Goal: Feedback & Contribution: Leave review/rating

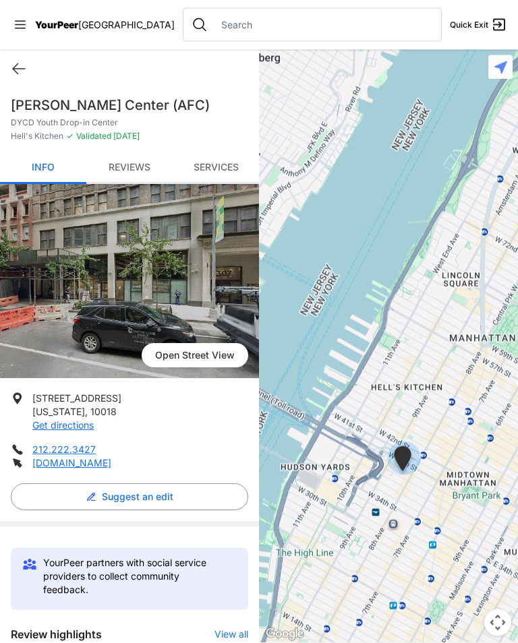
scroll to position [1, 0]
click at [281, 19] on input "text" at bounding box center [323, 24] width 220 height 13
click at [286, 28] on input "text" at bounding box center [323, 24] width 220 height 13
click at [229, 154] on link "Services" at bounding box center [216, 168] width 86 height 32
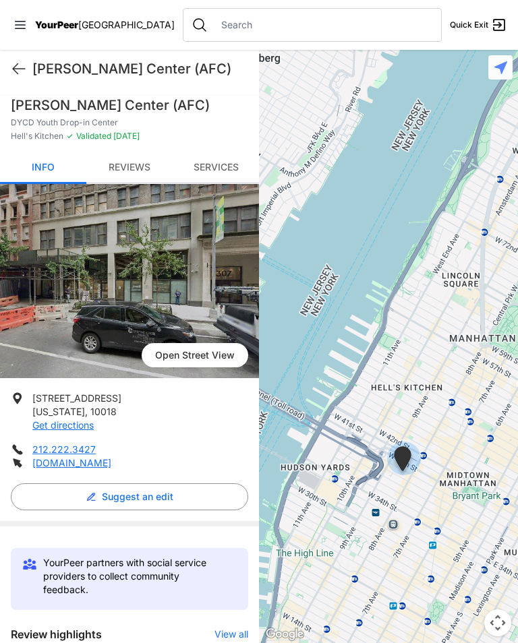
scroll to position [582, 0]
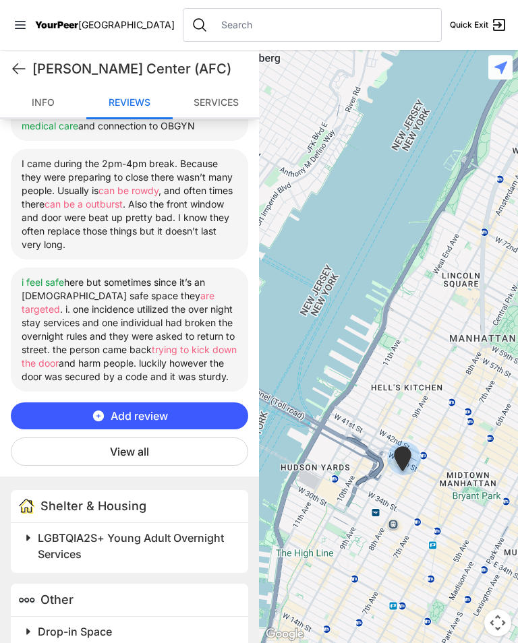
click at [35, 528] on span at bounding box center [197, 537] width 356 height 19
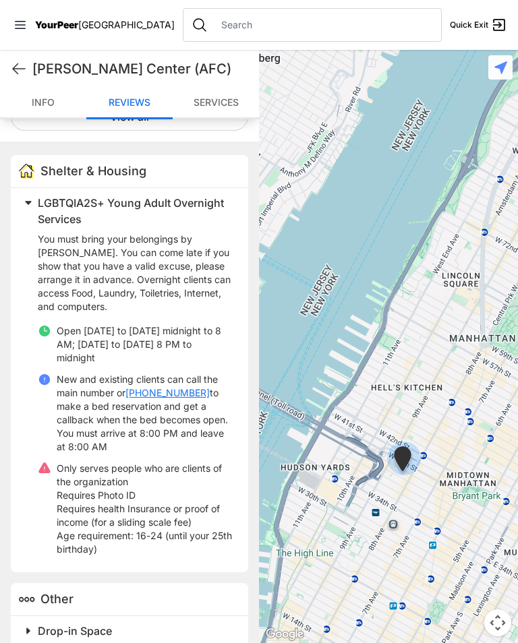
scroll to position [916, 0]
click at [37, 622] on span at bounding box center [197, 631] width 356 height 19
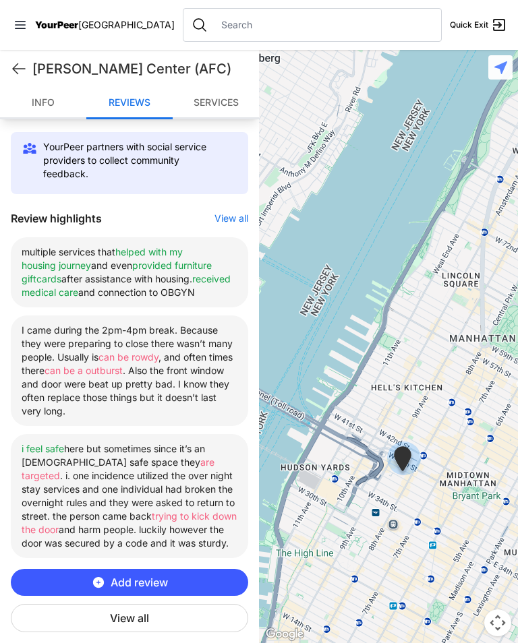
scroll to position [416, 0]
click at [236, 211] on button "View all" at bounding box center [231, 217] width 34 height 13
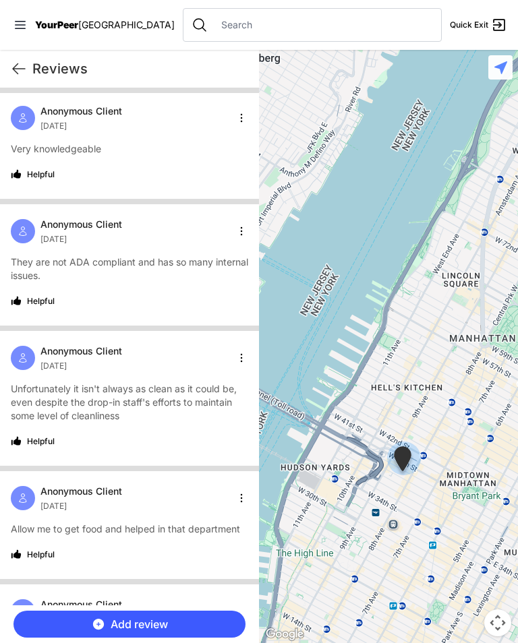
scroll to position [1940, 0]
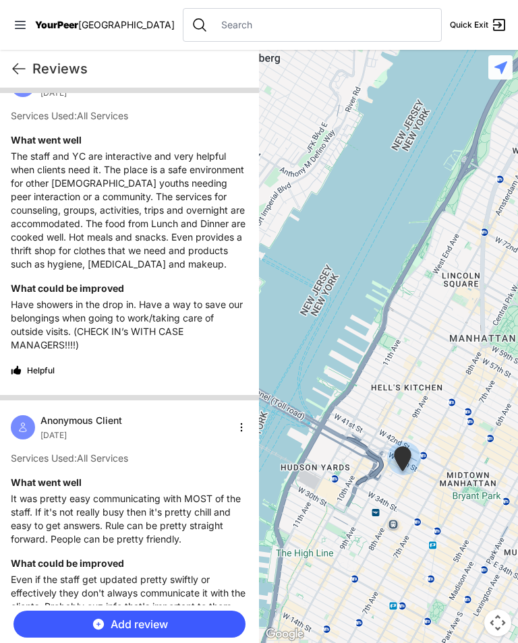
click at [318, 18] on input "text" at bounding box center [323, 24] width 220 height 13
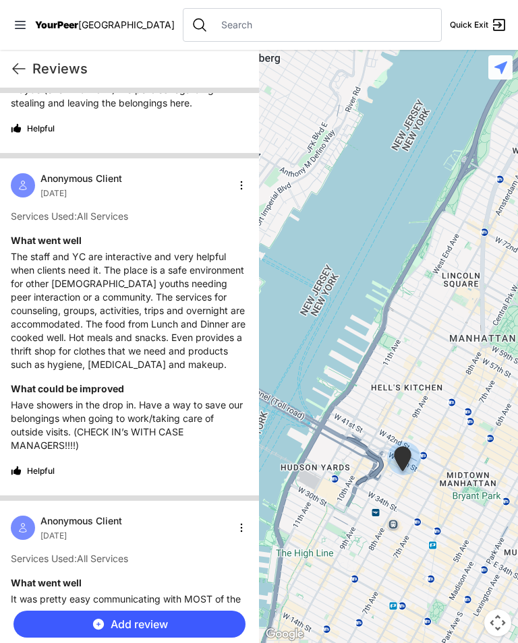
scroll to position [0, 0]
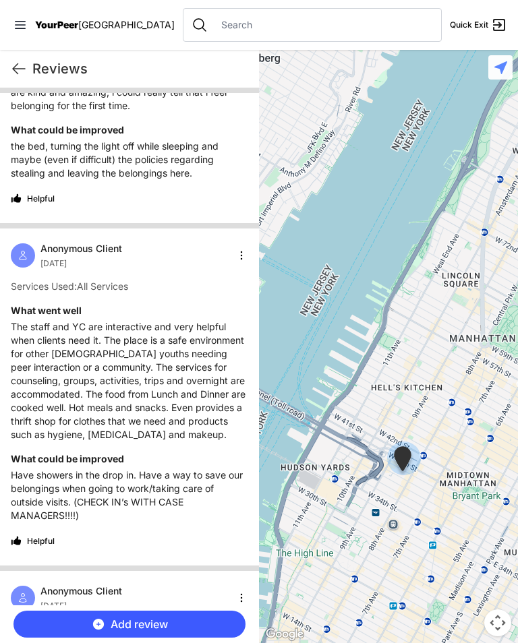
click at [289, 22] on input "text" at bounding box center [323, 24] width 220 height 13
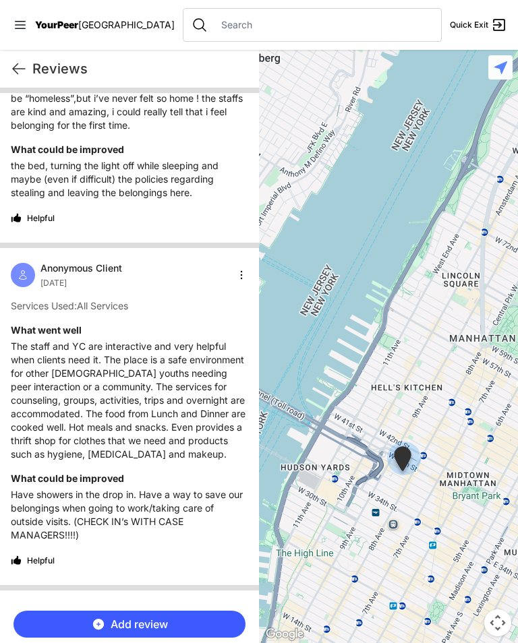
scroll to position [146, 0]
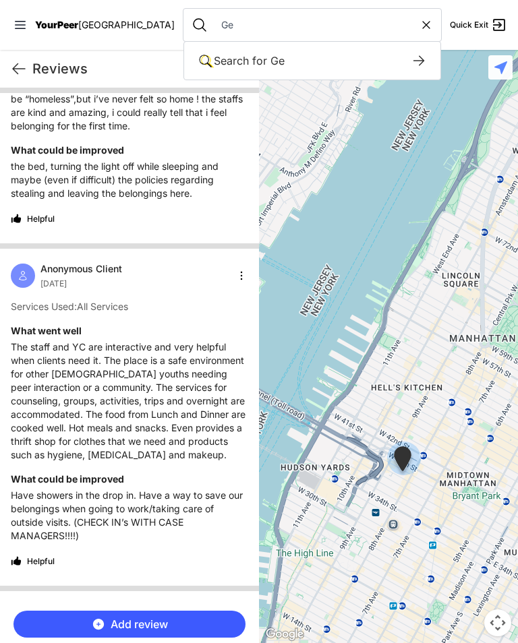
type input "G"
type input "H"
type input "GED"
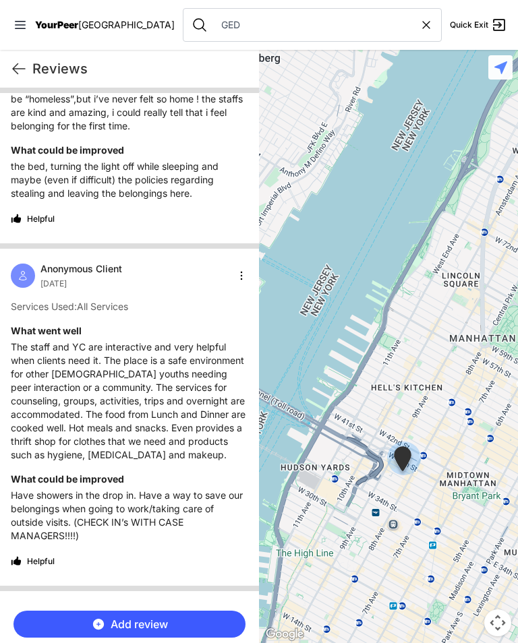
click at [213, 20] on input "GED" at bounding box center [316, 24] width 206 height 13
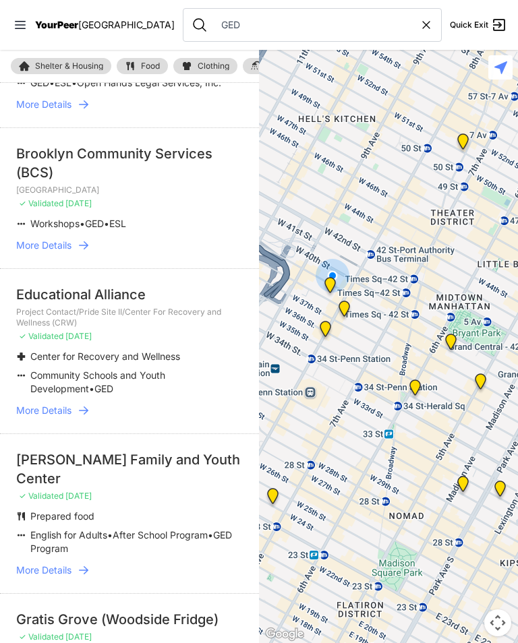
scroll to position [121, 0]
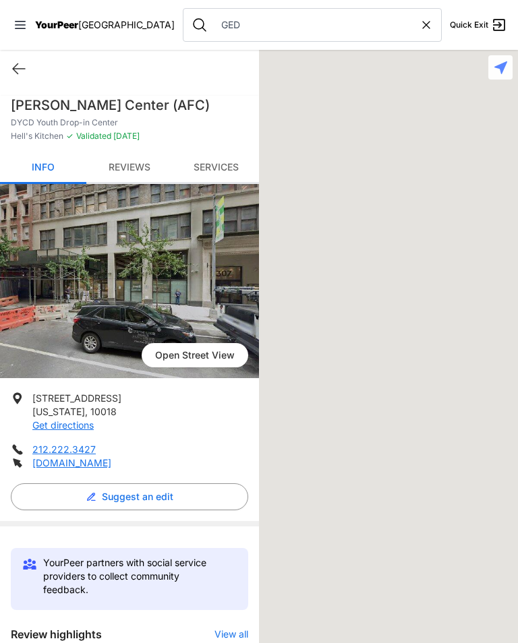
scroll to position [582, 0]
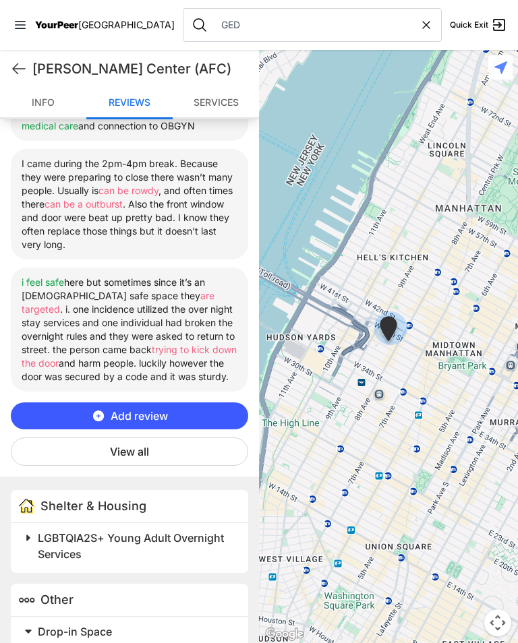
click at [65, 409] on button "Add review" at bounding box center [129, 415] width 237 height 27
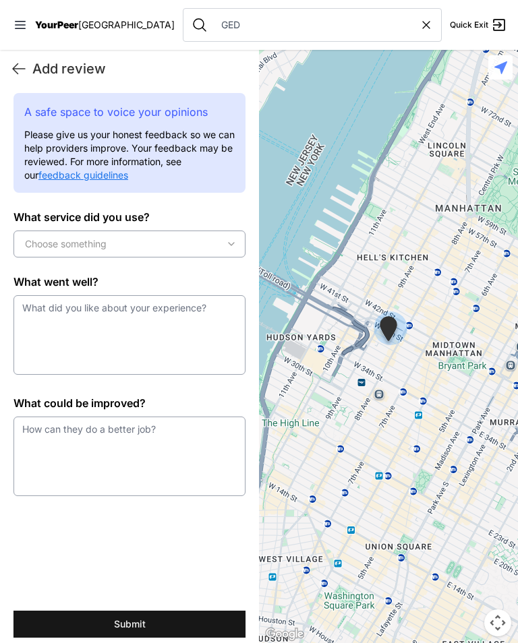
scroll to position [0, 0]
click at [28, 242] on span "Choose something" at bounding box center [66, 243] width 82 height 13
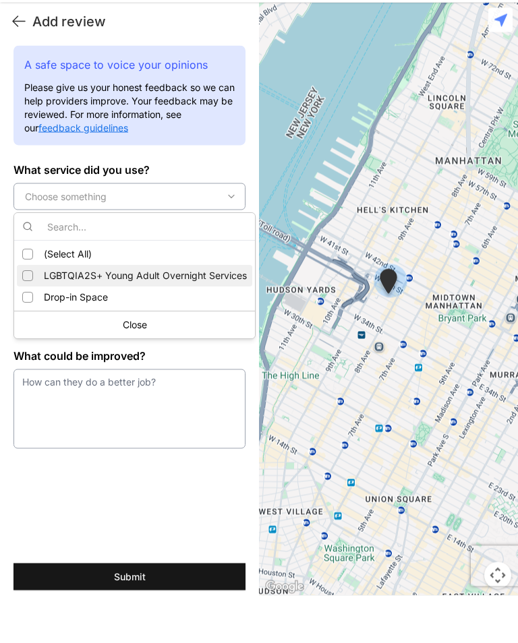
click at [26, 296] on div "Suggestions" at bounding box center [27, 301] width 11 height 11
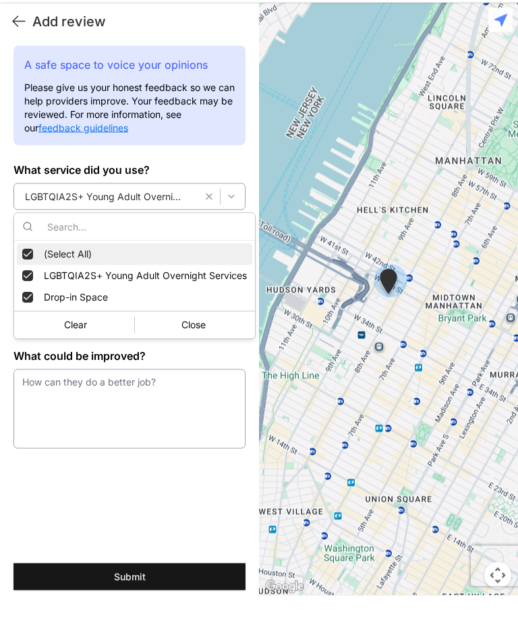
scroll to position [21, 0]
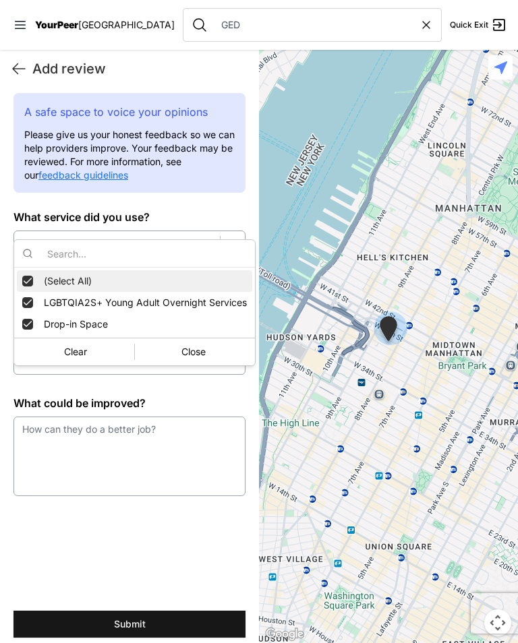
click at [163, 352] on div "Close" at bounding box center [193, 352] width 117 height 22
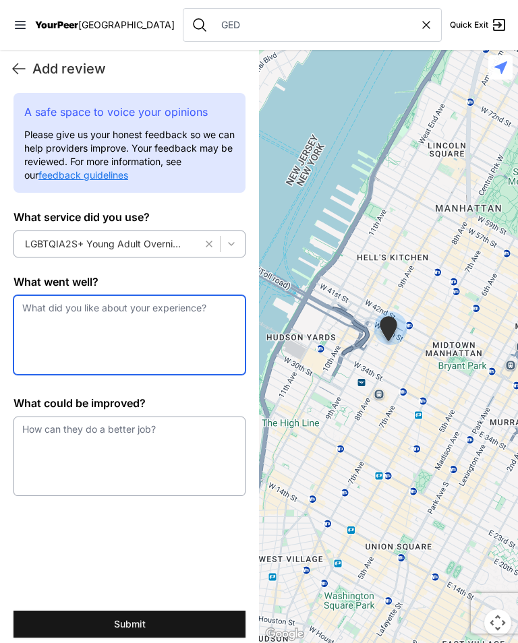
click at [39, 299] on textarea at bounding box center [129, 335] width 232 height 80
type textarea "A"
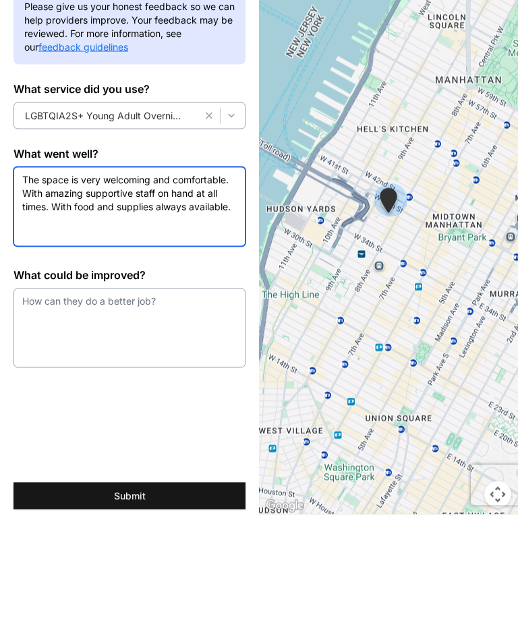
type textarea "The space is very welcoming and comfortable. With amazing supportive staff on h…"
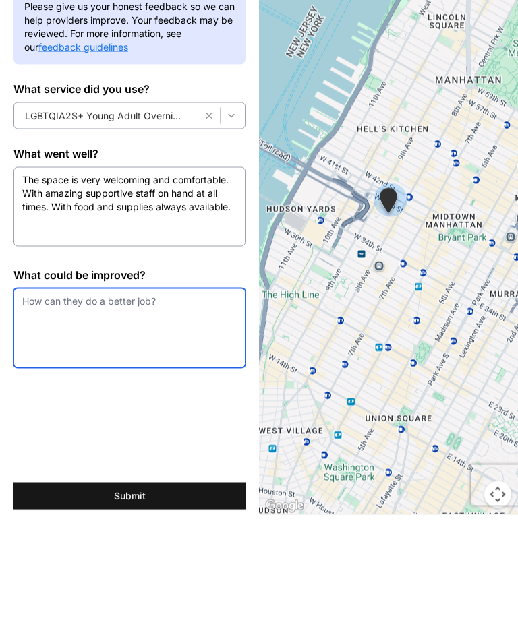
click at [53, 416] on textarea at bounding box center [129, 456] width 232 height 80
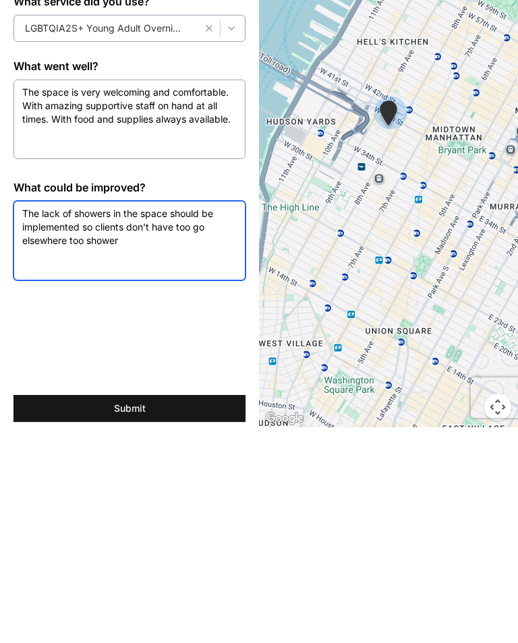
type textarea "The lack of showers in the space should be implemented so clients don’t have to…"
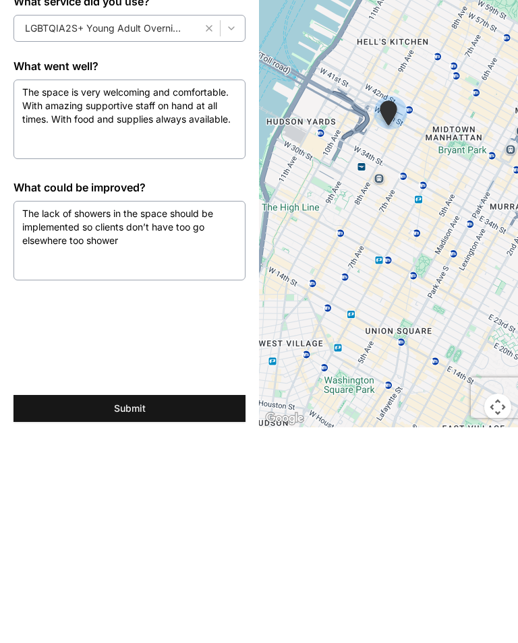
click at [125, 611] on button "Submit" at bounding box center [129, 624] width 232 height 27
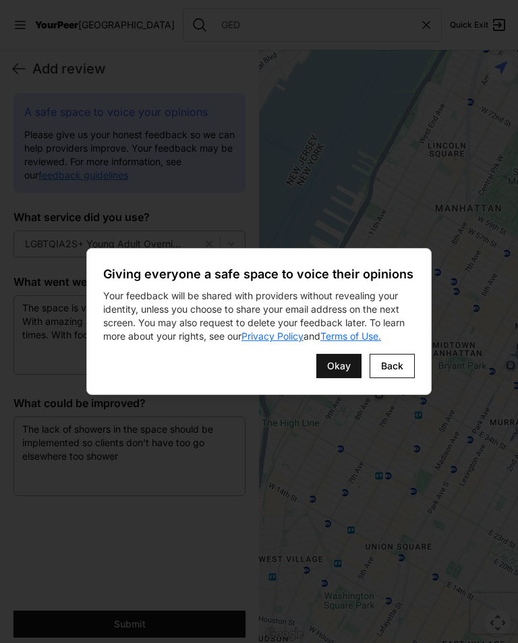
click at [334, 371] on span "Okay" at bounding box center [339, 365] width 24 height 13
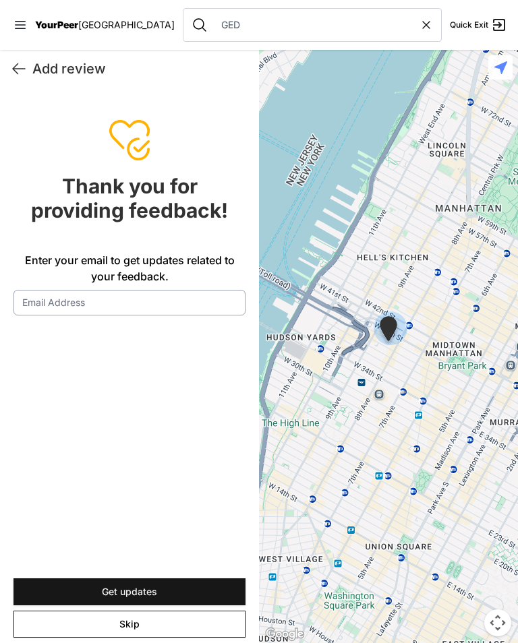
click at [192, 626] on button "Skip" at bounding box center [129, 624] width 232 height 27
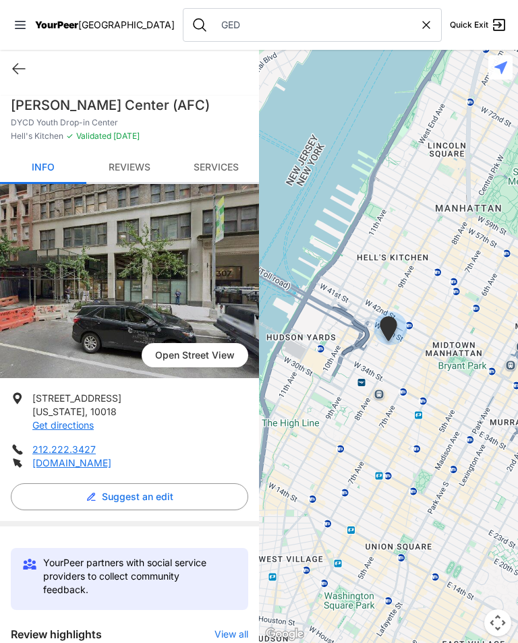
scroll to position [0, 0]
click at [234, 161] on link "Services" at bounding box center [216, 168] width 86 height 32
click at [145, 155] on link "Reviews" at bounding box center [129, 168] width 86 height 32
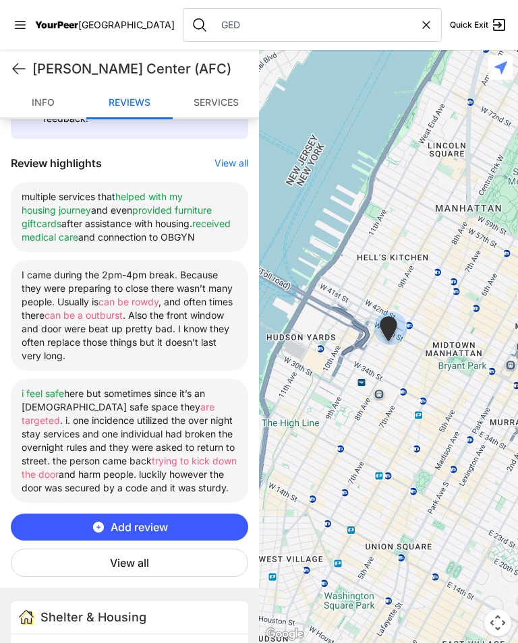
click at [204, 520] on button "Add review" at bounding box center [129, 526] width 237 height 27
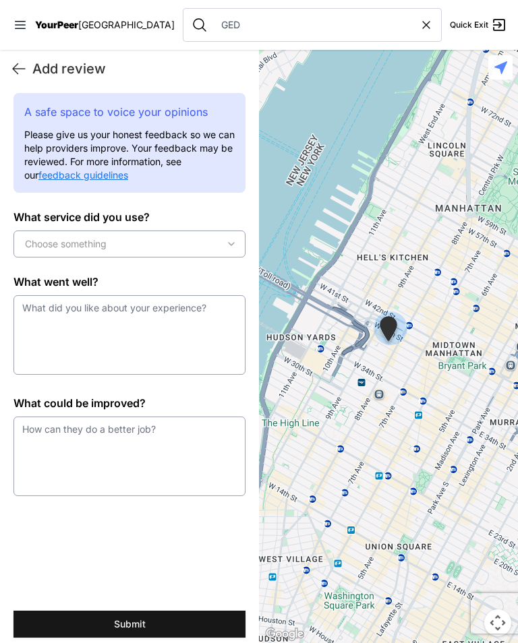
click at [166, 256] on button "Choose something" at bounding box center [129, 243] width 232 height 27
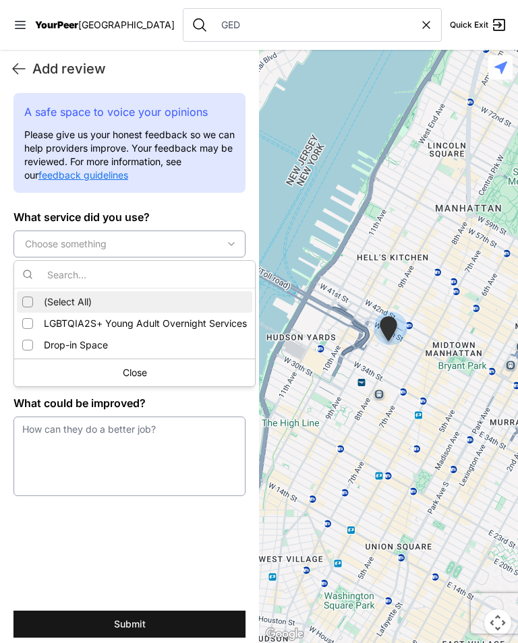
click at [166, 255] on button "Choose something" at bounding box center [129, 243] width 232 height 27
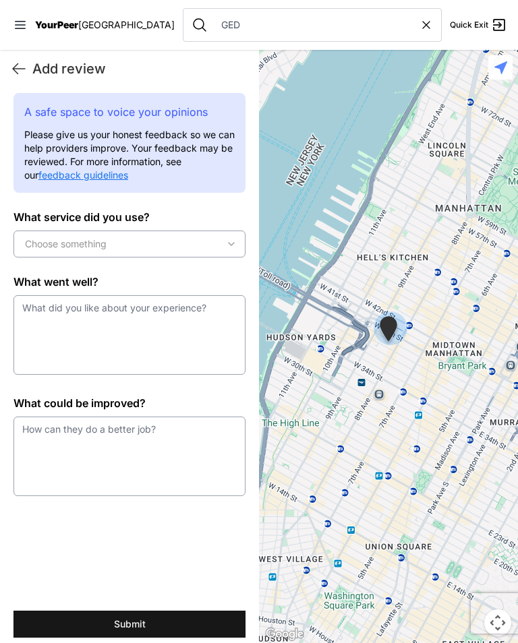
click at [166, 253] on button "Choose something" at bounding box center [129, 243] width 232 height 27
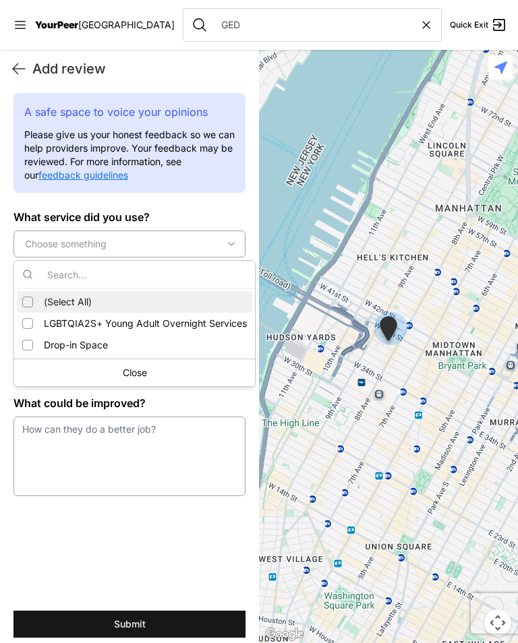
click at [104, 320] on span "LGBTQIA2S+ Young Adult Overnight Services" at bounding box center [145, 323] width 203 height 13
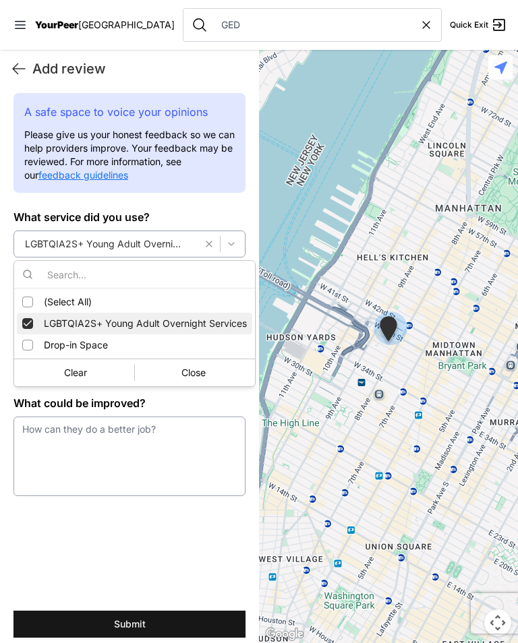
click at [185, 379] on div "Close" at bounding box center [193, 373] width 117 height 22
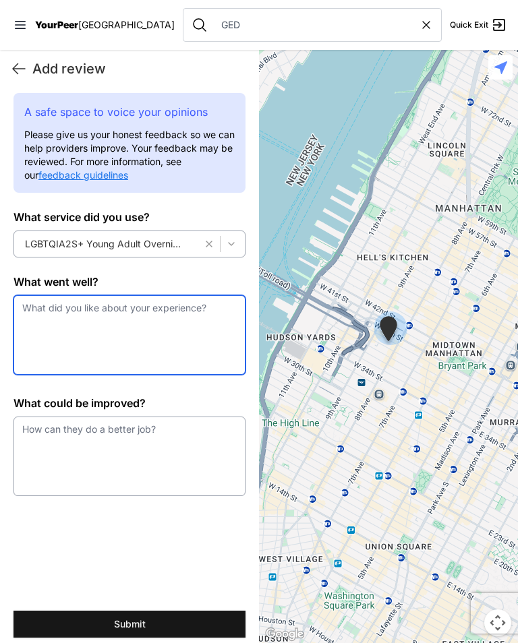
click at [105, 319] on textarea at bounding box center [129, 335] width 232 height 80
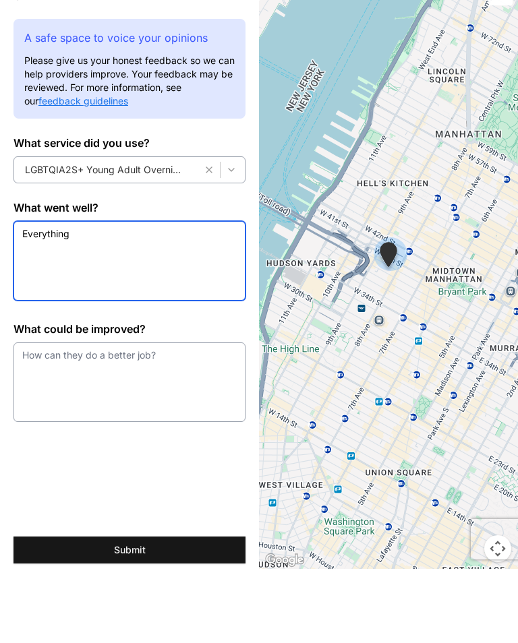
type textarea "Everything"
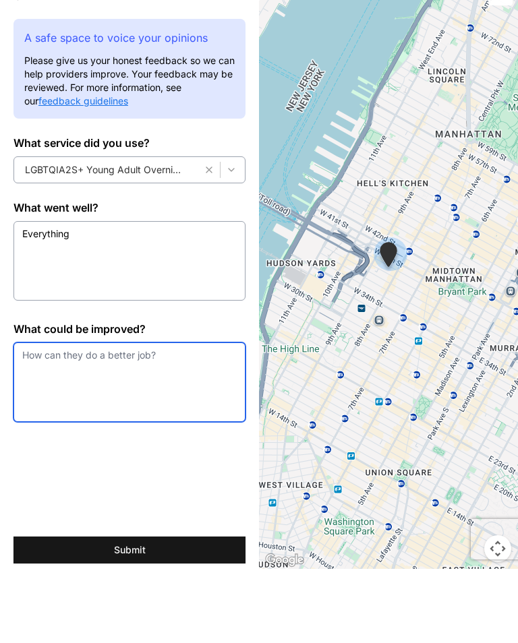
click at [125, 416] on textarea at bounding box center [129, 456] width 232 height 80
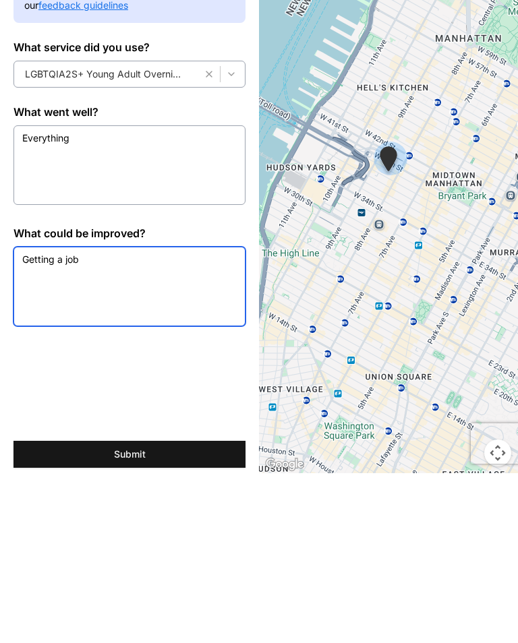
type textarea "Getting a job"
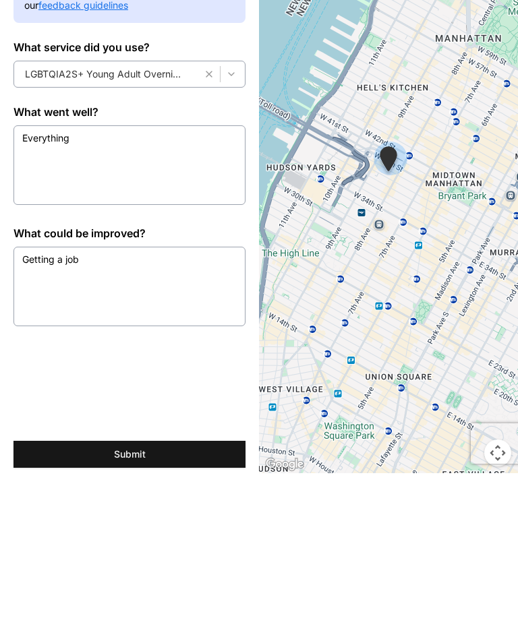
click at [120, 369] on div "A safe space to voice your opinions Please give us your honest feedback so we c…" at bounding box center [129, 349] width 259 height 512
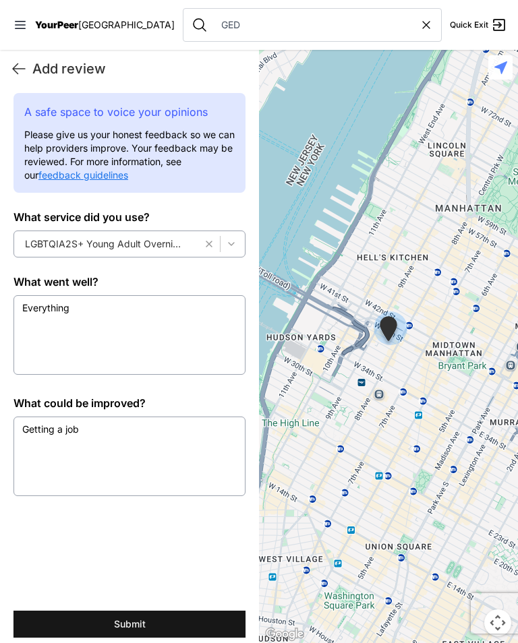
click at [130, 625] on button "Submit" at bounding box center [129, 624] width 232 height 27
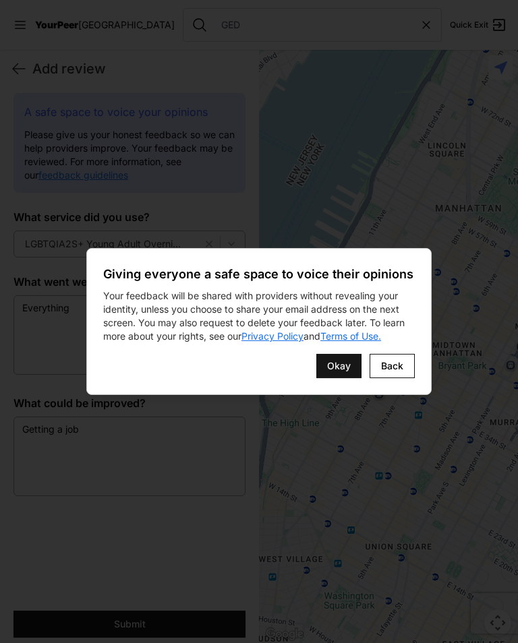
click at [332, 359] on span "Okay" at bounding box center [339, 365] width 24 height 13
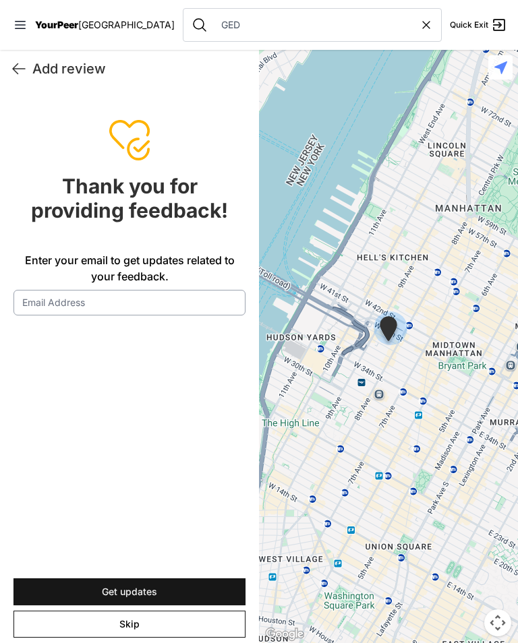
click at [177, 618] on button "Skip" at bounding box center [129, 624] width 232 height 27
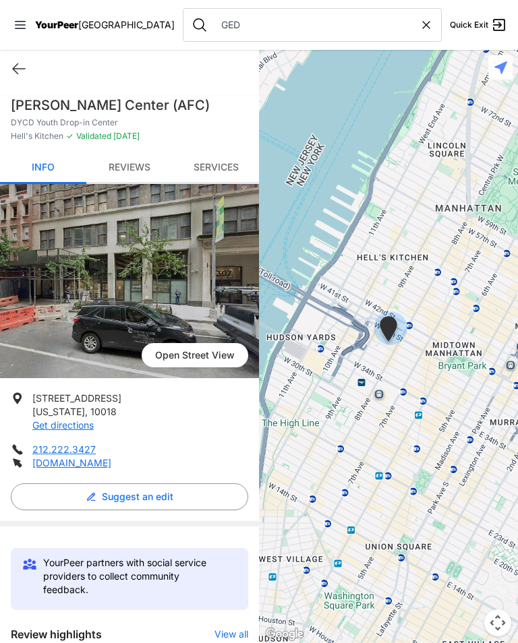
scroll to position [0, 0]
click at [59, 20] on span "YourPeer" at bounding box center [56, 24] width 43 height 11
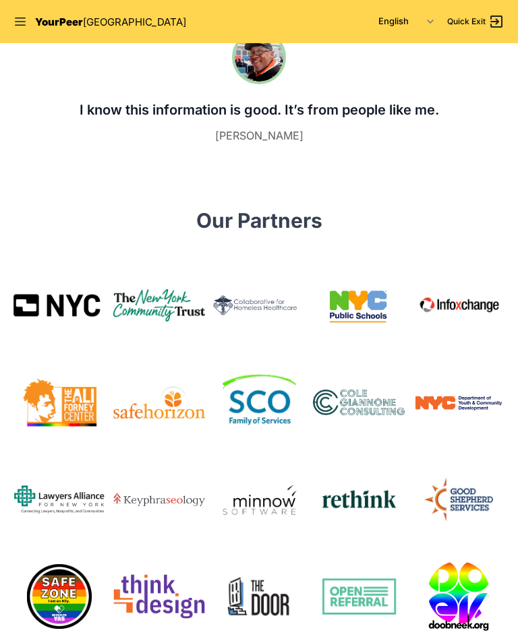
scroll to position [794, 0]
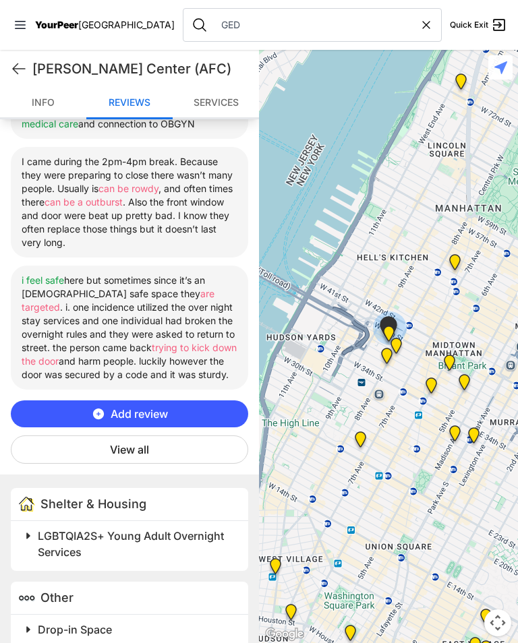
scroll to position [582, 0]
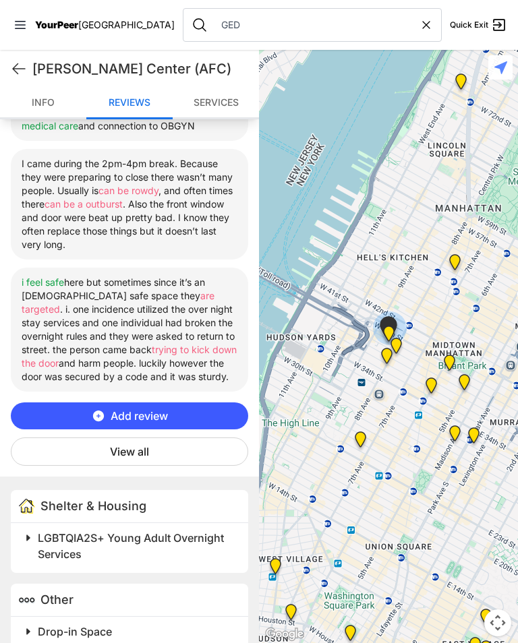
click at [224, 96] on link "Services" at bounding box center [216, 104] width 86 height 32
click at [42, 531] on span "LGBTQIA2S+ Young Adult Overnight Services" at bounding box center [131, 546] width 186 height 30
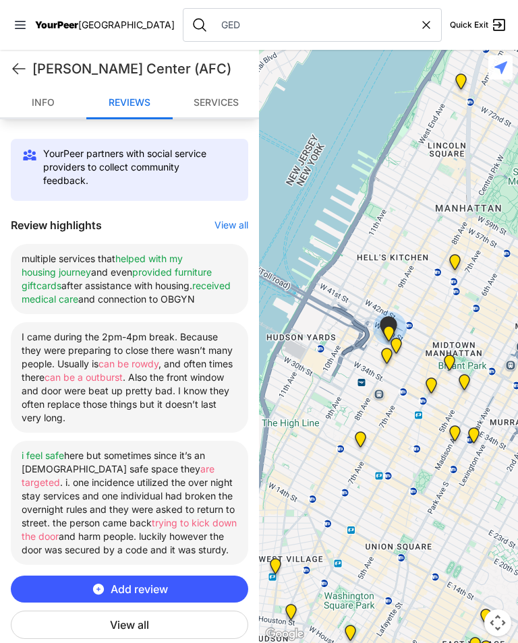
scroll to position [418, 0]
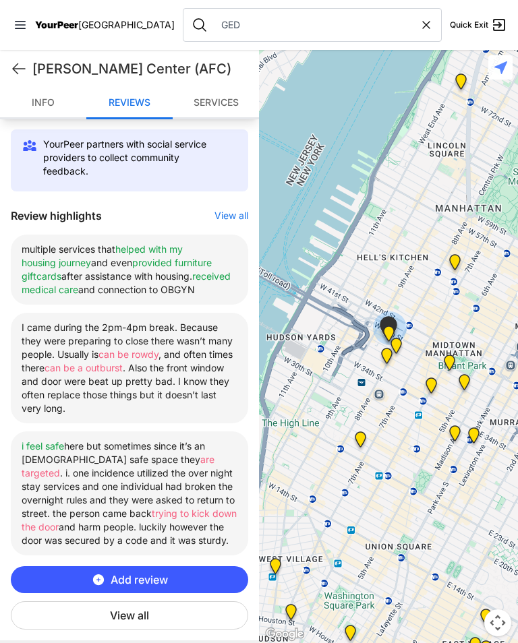
click at [177, 566] on button "Add review" at bounding box center [129, 579] width 237 height 27
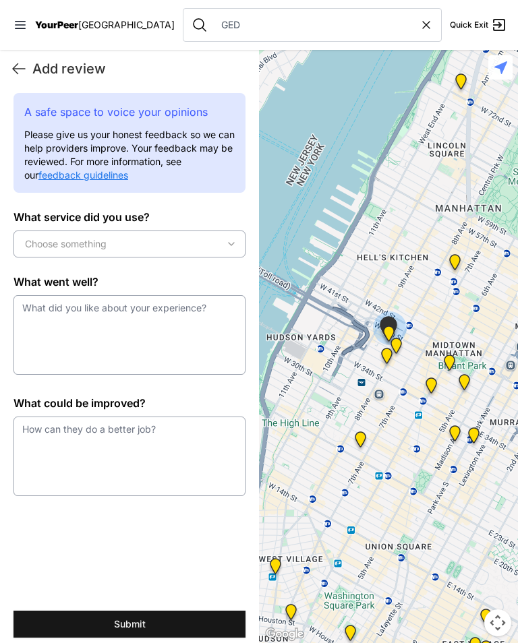
scroll to position [0, 0]
click at [32, 237] on span "Choose something" at bounding box center [66, 243] width 82 height 13
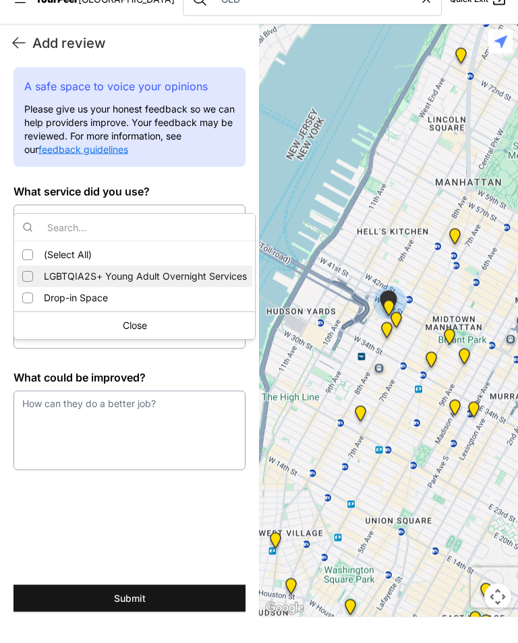
click at [30, 276] on div "Suggestions" at bounding box center [27, 281] width 11 height 11
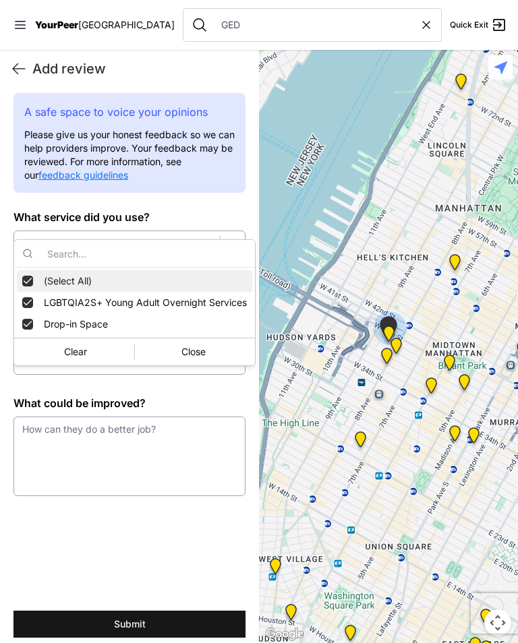
click at [181, 346] on div "Close" at bounding box center [193, 352] width 117 height 22
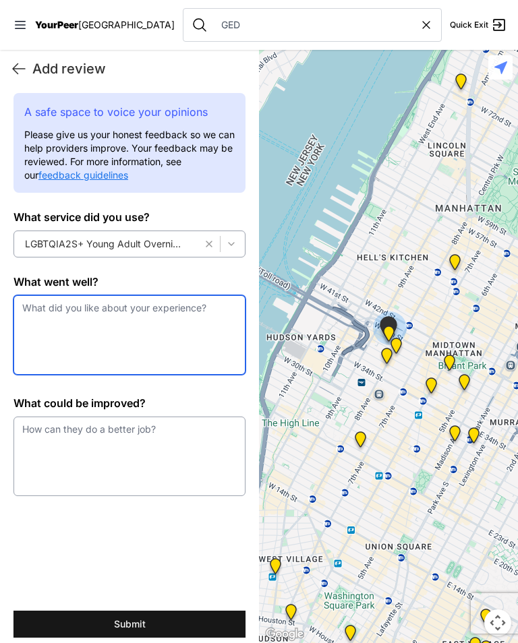
click at [42, 301] on textarea at bounding box center [129, 335] width 232 height 80
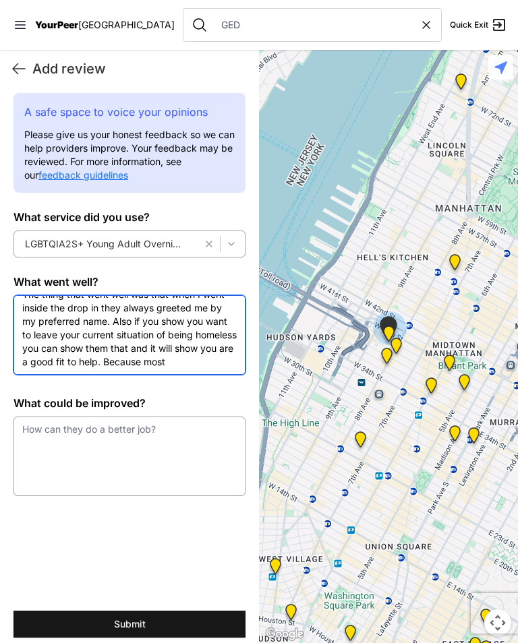
scroll to position [13, 0]
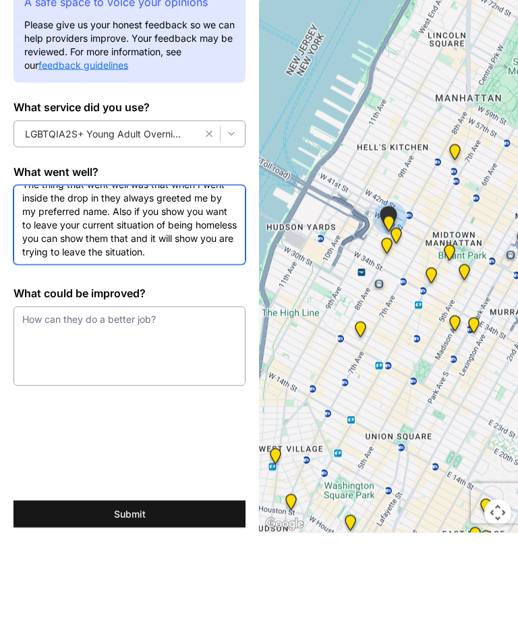
type textarea "The thing that went well was that when I went inside the drop in they always gr…"
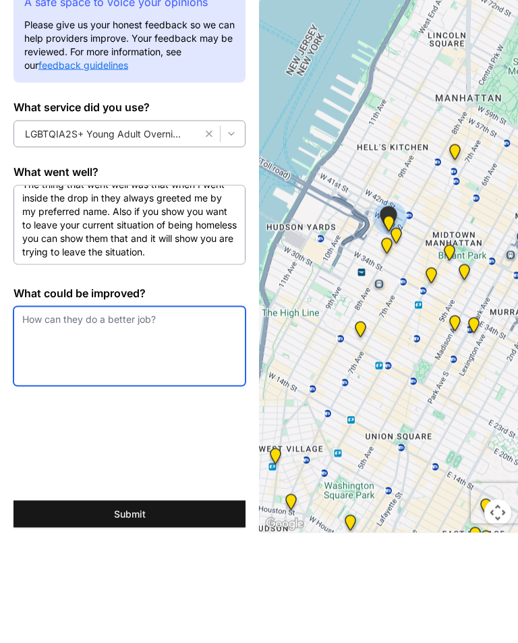
click at [55, 416] on textarea at bounding box center [129, 456] width 232 height 80
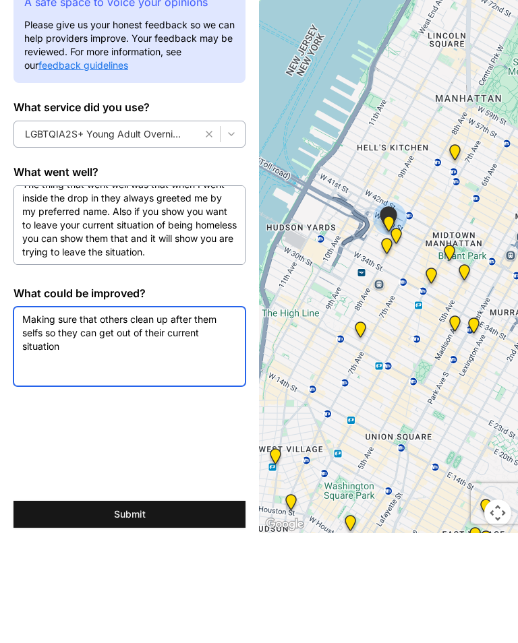
click at [102, 416] on textarea "Making sure that others clean up after them selfs so they can get out of their …" at bounding box center [129, 456] width 232 height 80
click at [113, 416] on textarea "Making sure that others clean up after them selfs so they can get out of their …" at bounding box center [129, 456] width 232 height 80
click at [116, 416] on textarea "Making sure that others clean up after them selfs so they show they want out of…" at bounding box center [129, 456] width 232 height 80
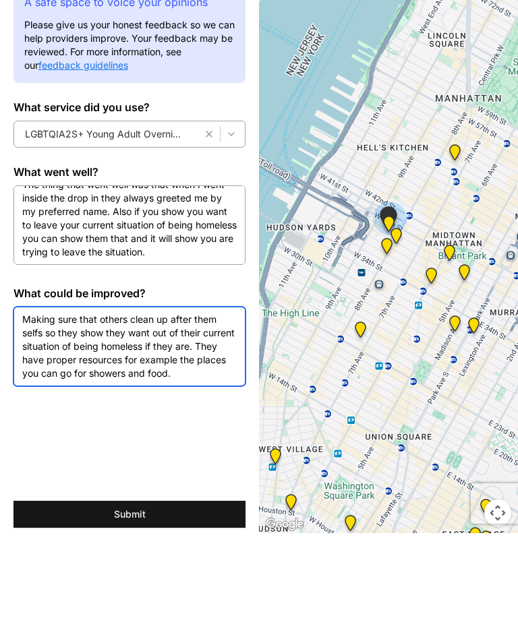
type textarea "Making sure that others clean up after them selfs so they show they want out of…"
click at [51, 388] on div "A safe space to voice your opinions Please give us your honest feedback so we c…" at bounding box center [129, 349] width 259 height 512
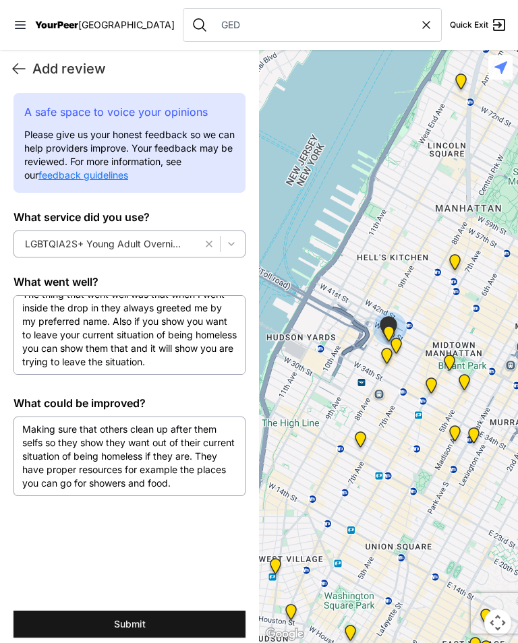
click at [171, 619] on button "Submit" at bounding box center [129, 624] width 232 height 27
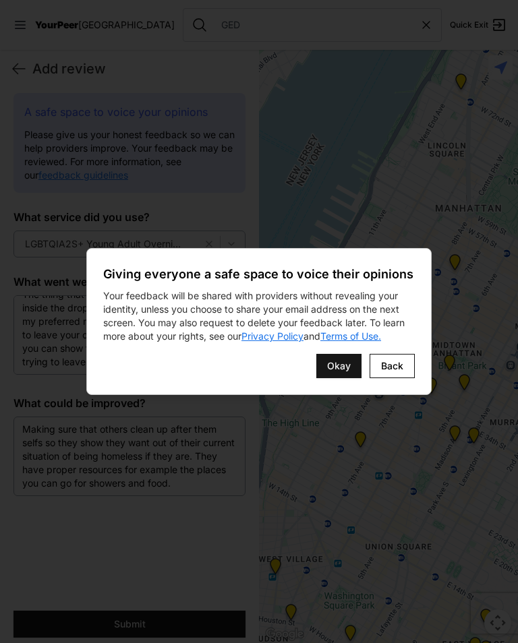
click at [340, 365] on span "Okay" at bounding box center [339, 365] width 24 height 13
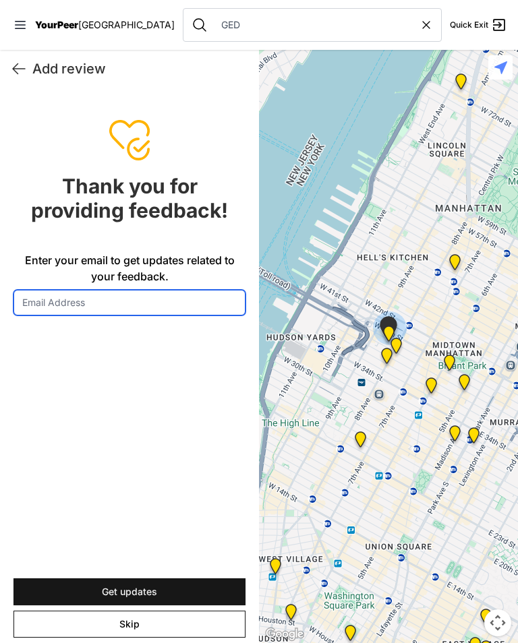
click at [38, 290] on input "Enter your email to get updates related to your feedback." at bounding box center [129, 303] width 232 height 26
type input "Andrew06siller@gmail.com"
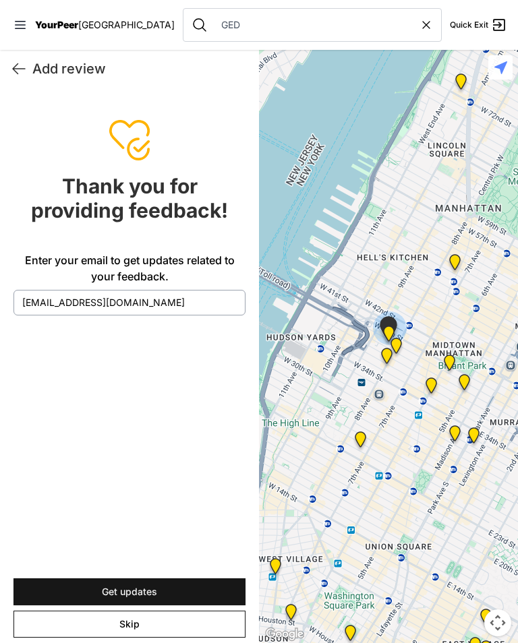
click at [57, 351] on form "Thank you for providing feedback! Enter your email to get updates related to yo…" at bounding box center [129, 365] width 259 height 555
click at [51, 584] on button "Get updates" at bounding box center [129, 591] width 232 height 27
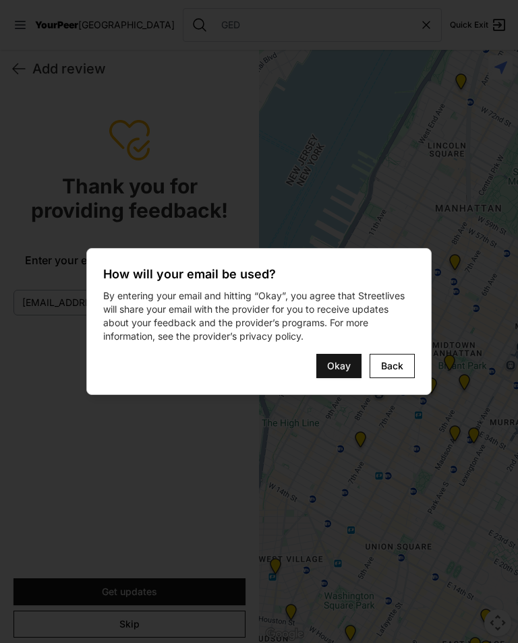
click at [349, 367] on span "Okay" at bounding box center [339, 365] width 24 height 13
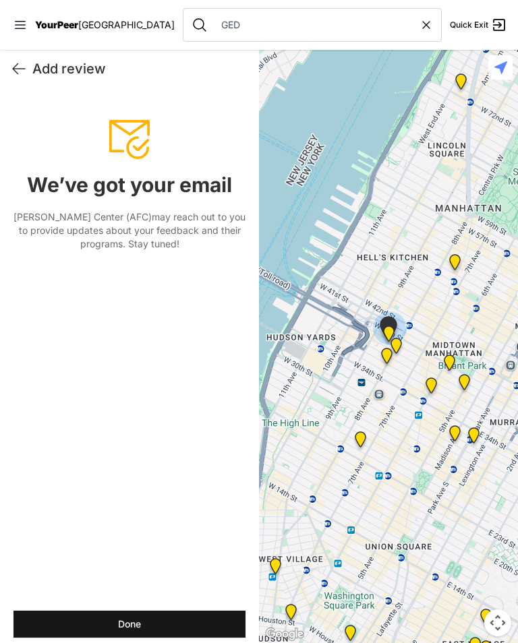
click at [74, 625] on button "Done" at bounding box center [129, 624] width 232 height 27
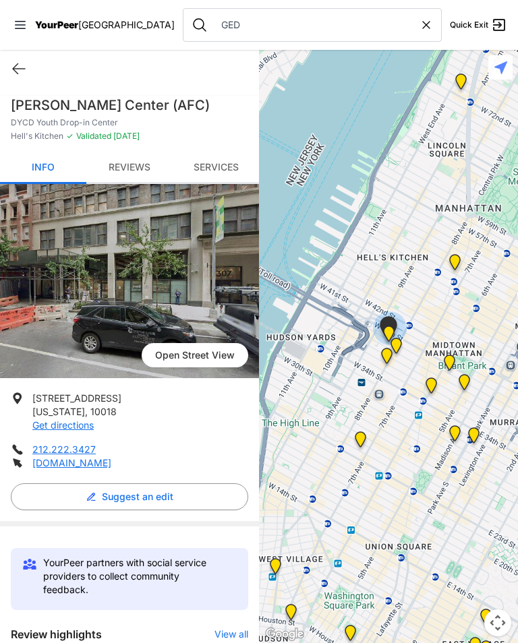
scroll to position [0, 0]
click at [51, 30] on span "YourPeer" at bounding box center [56, 24] width 43 height 11
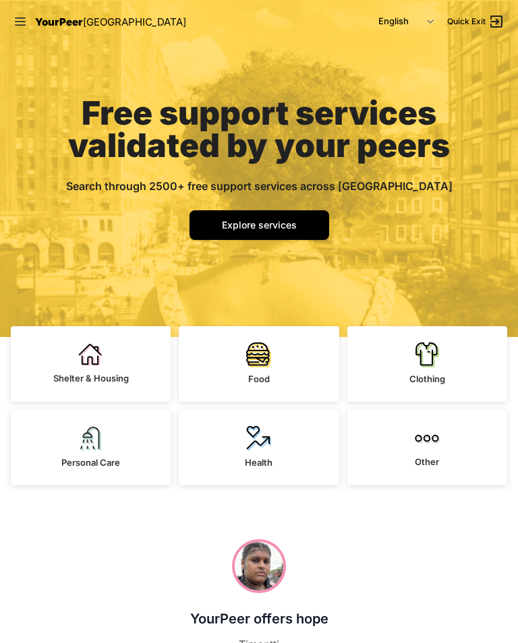
click at [265, 226] on span "Explore services" at bounding box center [259, 224] width 75 height 11
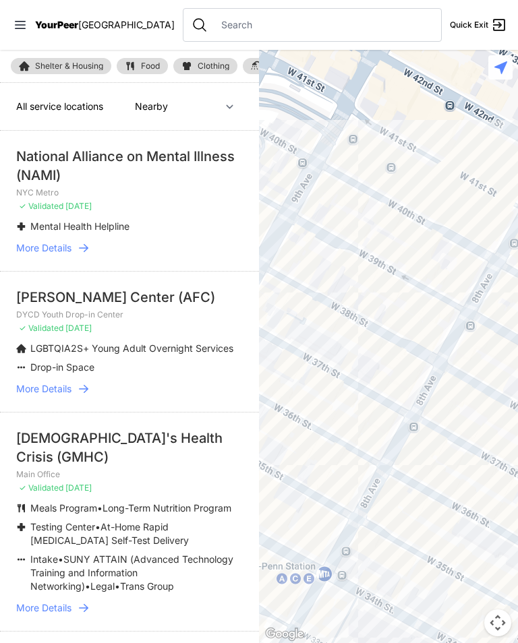
select select "recentlyUpdated"
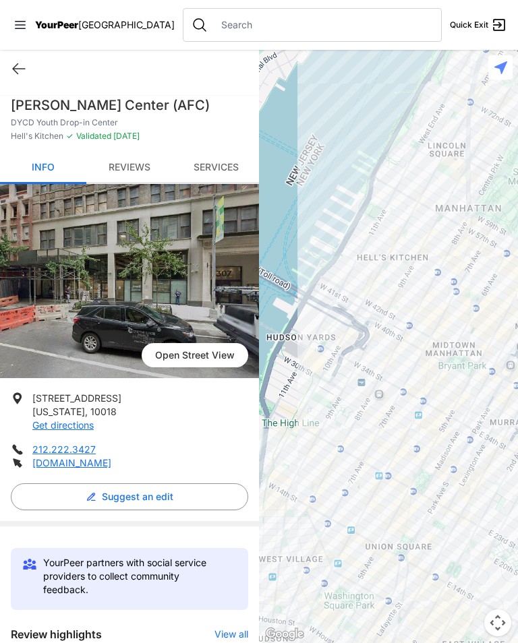
click at [216, 152] on link "Services" at bounding box center [216, 168] width 86 height 32
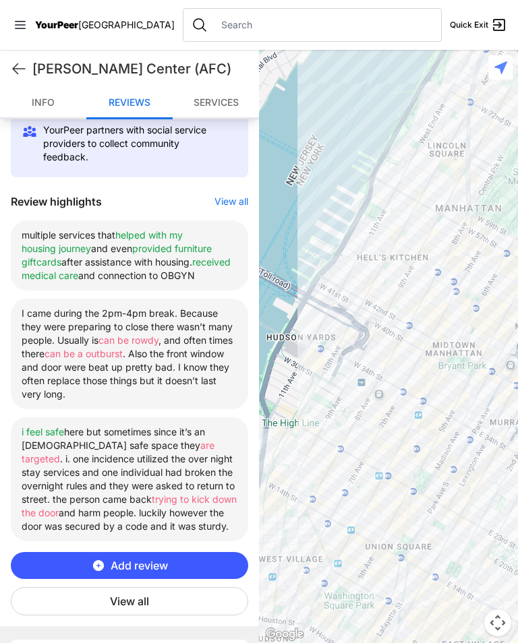
scroll to position [432, 0]
click at [101, 561] on icon at bounding box center [97, 566] width 11 height 11
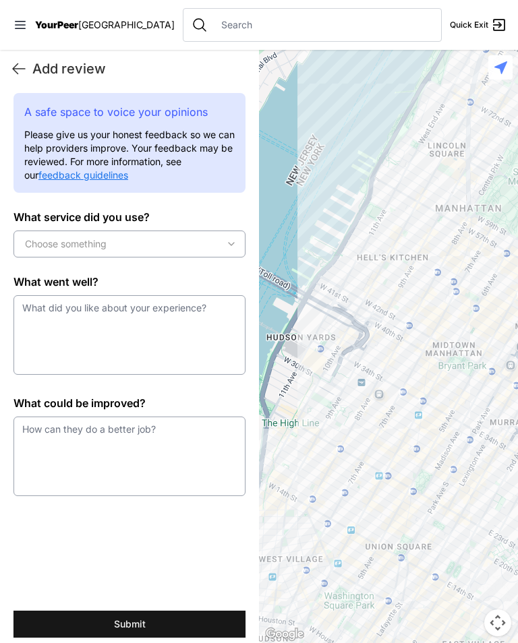
scroll to position [0, 0]
click at [46, 237] on span "Choose something" at bounding box center [66, 243] width 82 height 13
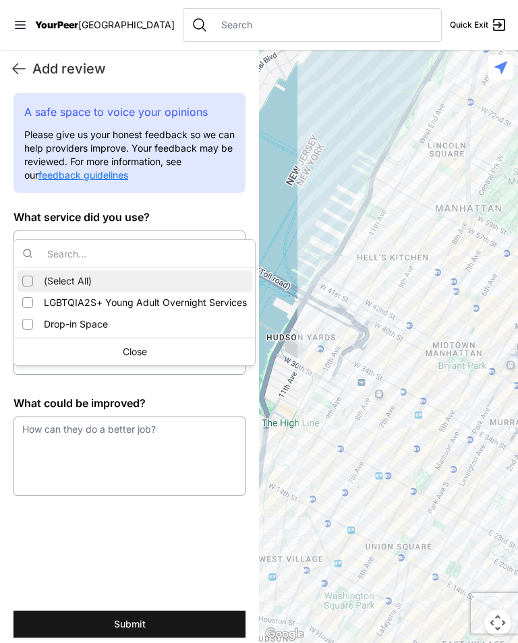
click at [31, 301] on div "Suggestions" at bounding box center [27, 302] width 11 height 11
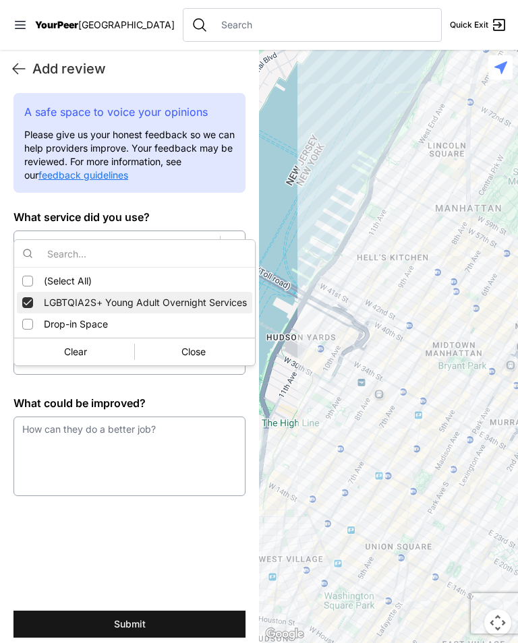
click at [28, 320] on div "Suggestions" at bounding box center [27, 324] width 11 height 11
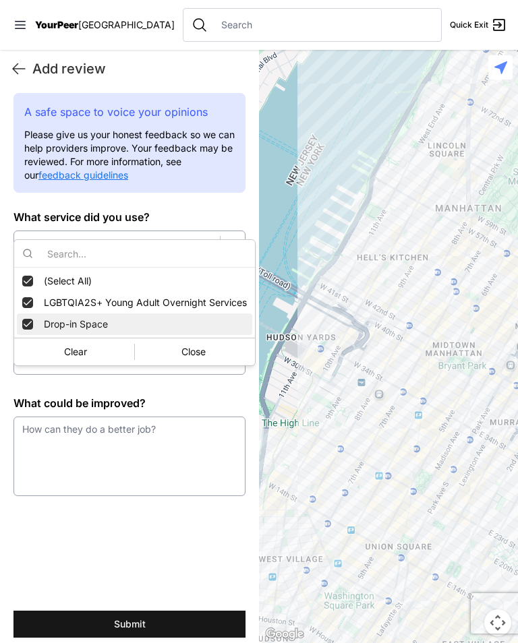
click at [180, 354] on div "Close" at bounding box center [193, 352] width 117 height 22
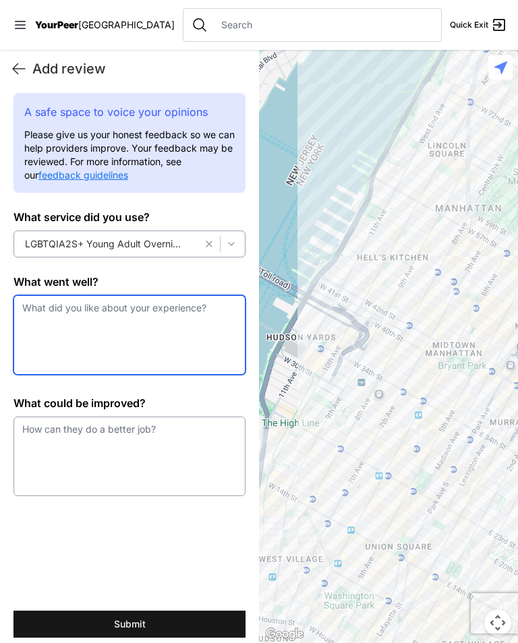
click at [42, 295] on textarea at bounding box center [129, 335] width 232 height 80
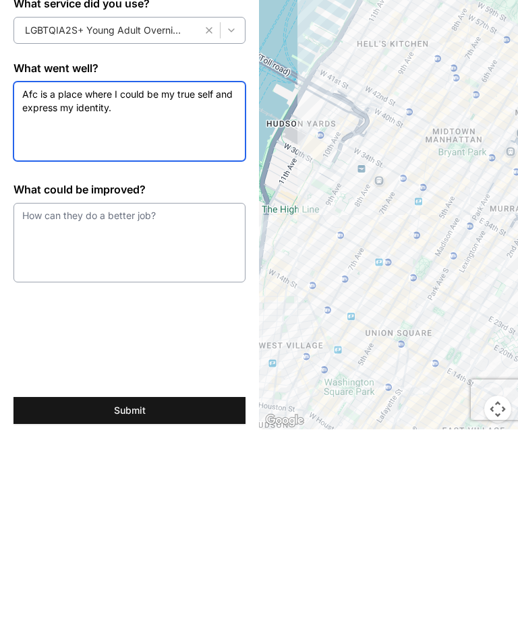
type textarea "Afc is a place where I could be my true self and express my identity."
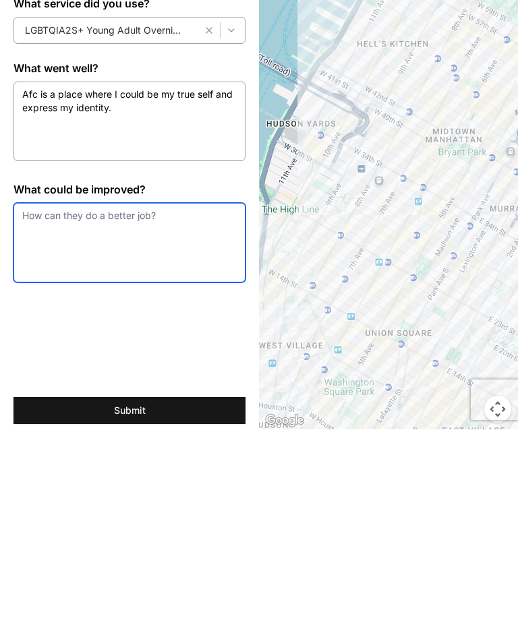
click at [178, 416] on textarea at bounding box center [129, 456] width 232 height 80
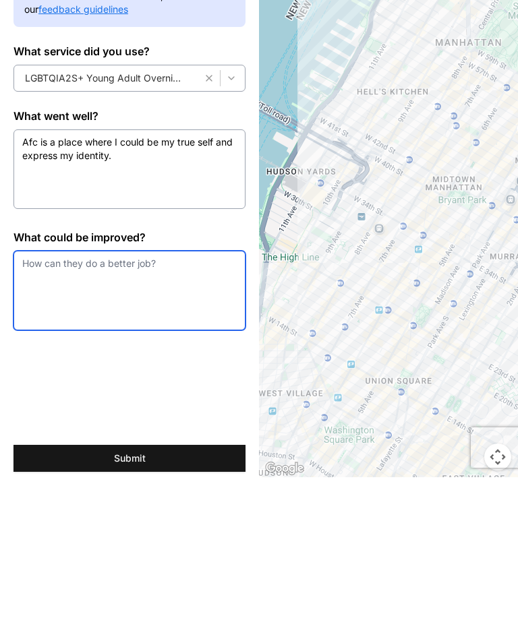
type textarea "I"
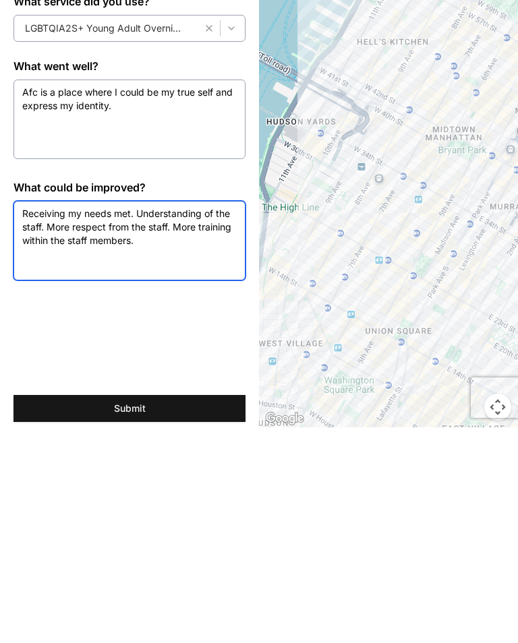
type textarea "Receiving my needs met. Understanding of the staff. More respect from the staff…"
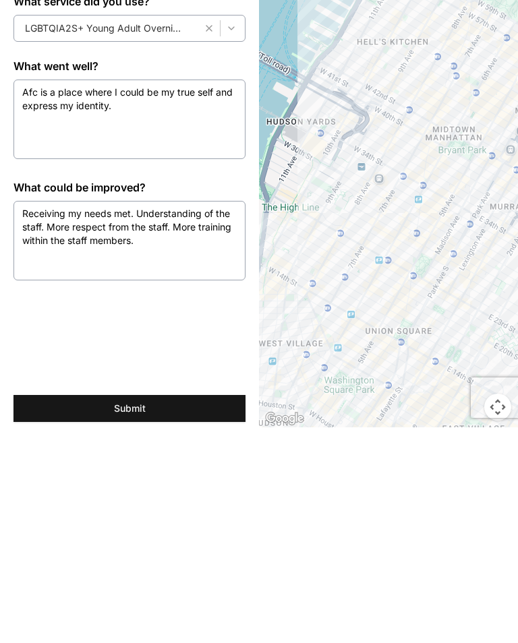
click at [199, 611] on button "Submit" at bounding box center [129, 624] width 232 height 27
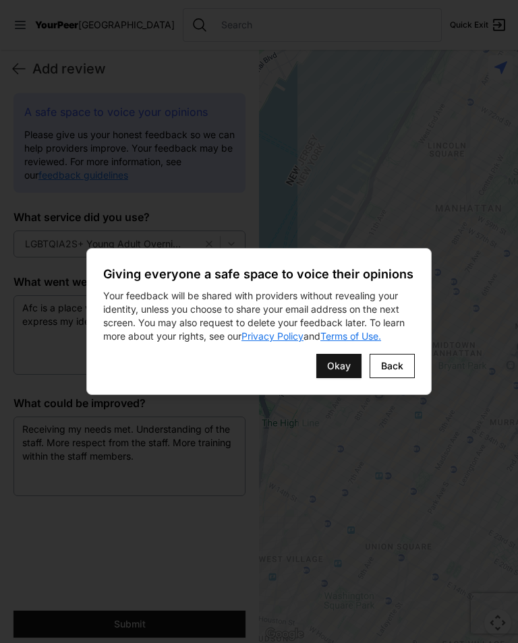
click at [342, 365] on span "Okay" at bounding box center [339, 365] width 24 height 13
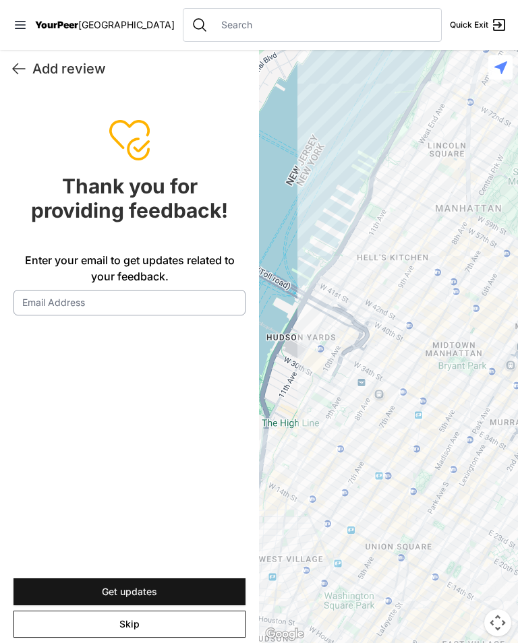
click at [102, 617] on button "Skip" at bounding box center [129, 624] width 232 height 27
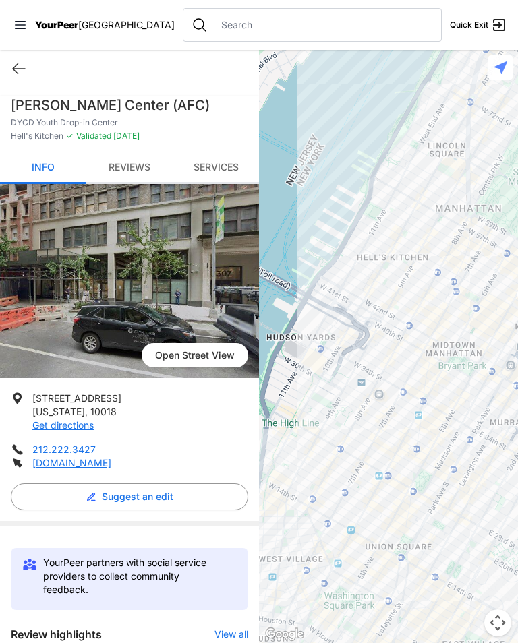
click at [84, 22] on span "[GEOGRAPHIC_DATA]" at bounding box center [126, 24] width 96 height 11
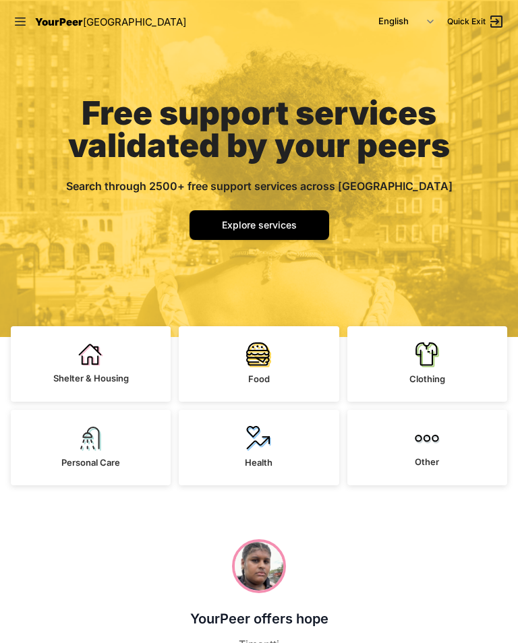
click at [261, 223] on span "Explore services" at bounding box center [259, 224] width 75 height 11
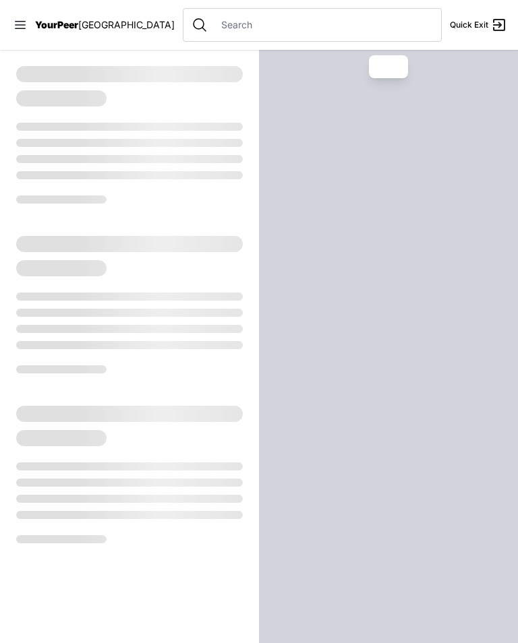
select select "recentlyUpdated"
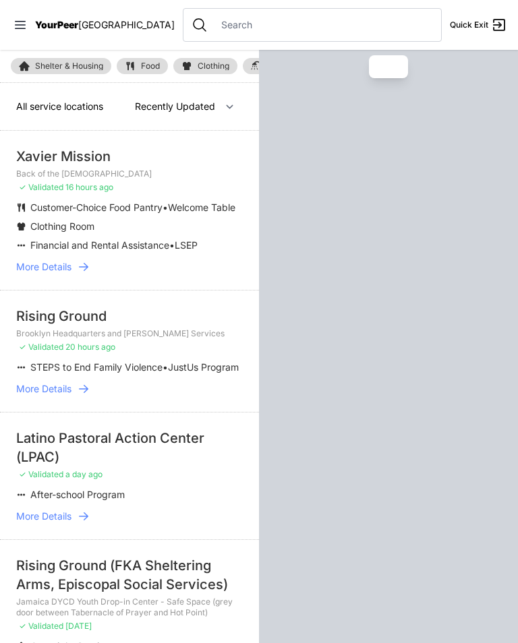
click at [237, 10] on div at bounding box center [312, 25] width 259 height 34
click at [220, 24] on input "text" at bounding box center [323, 24] width 220 height 13
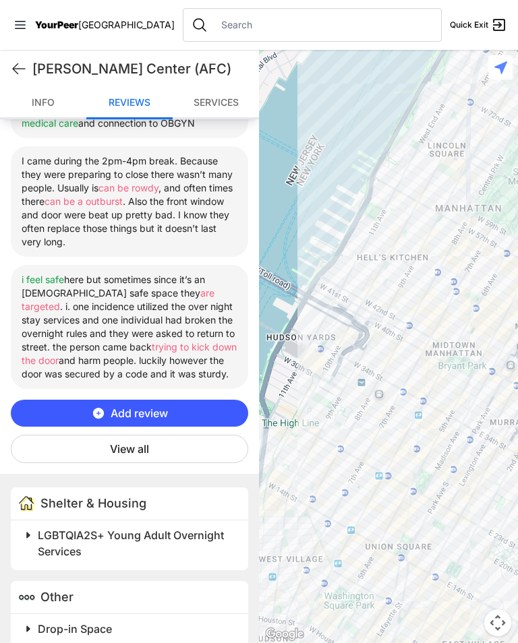
scroll to position [582, 0]
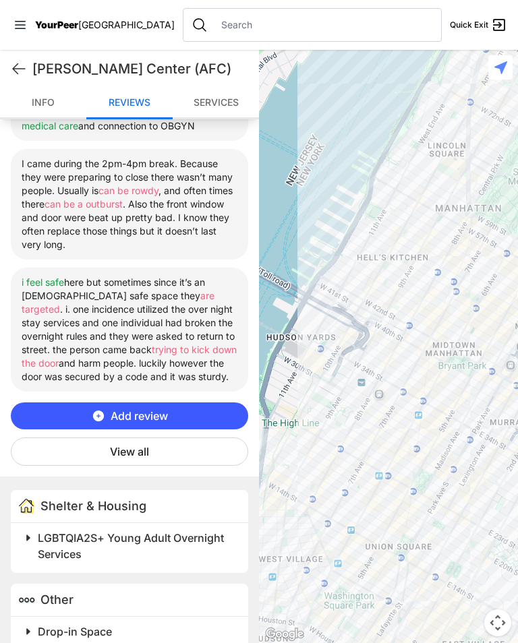
click at [39, 531] on span "LGBTQIA2S+ Young Adult Overnight Services" at bounding box center [131, 546] width 186 height 30
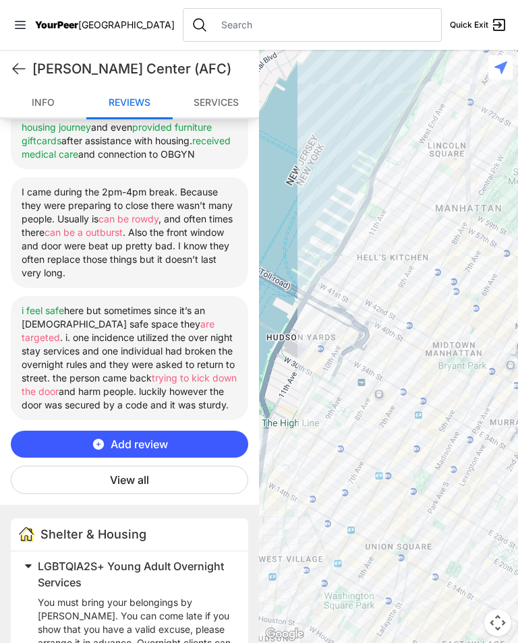
scroll to position [554, 0]
click at [114, 431] on button "Add review" at bounding box center [129, 444] width 237 height 27
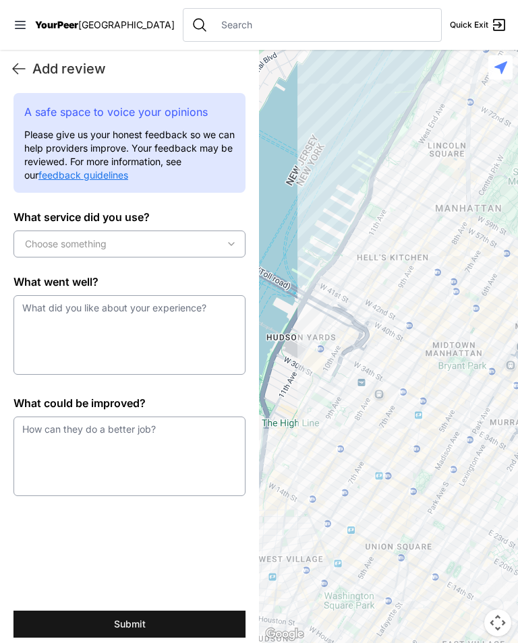
scroll to position [0, 0]
click at [237, 237] on div "Choose something" at bounding box center [129, 243] width 225 height 13
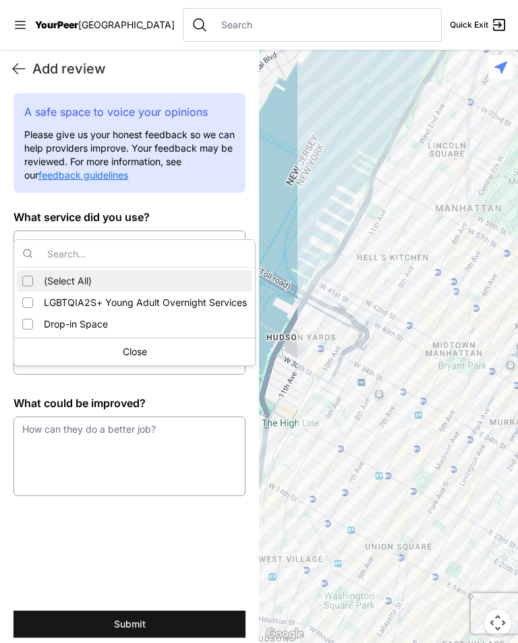
click at [222, 230] on button "Choose something" at bounding box center [129, 243] width 232 height 27
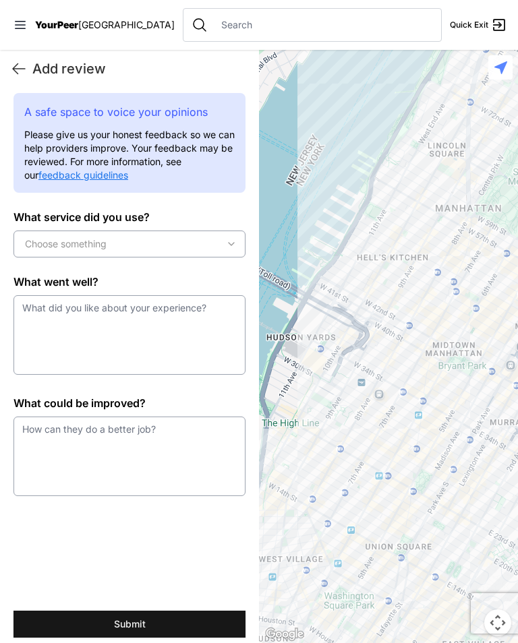
click at [218, 237] on div "Choose something" at bounding box center [129, 243] width 225 height 13
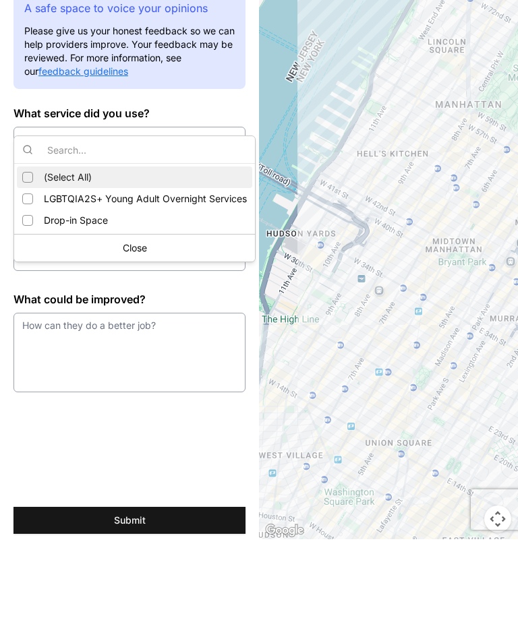
click at [212, 341] on div "Close" at bounding box center [134, 352] width 235 height 22
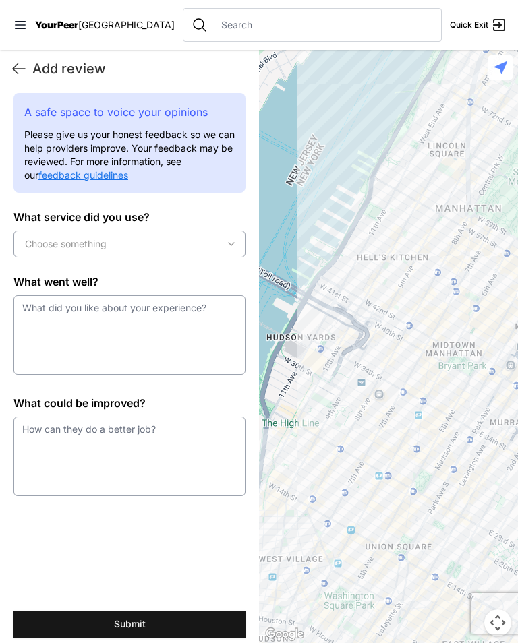
click at [18, 67] on icon at bounding box center [19, 69] width 16 height 16
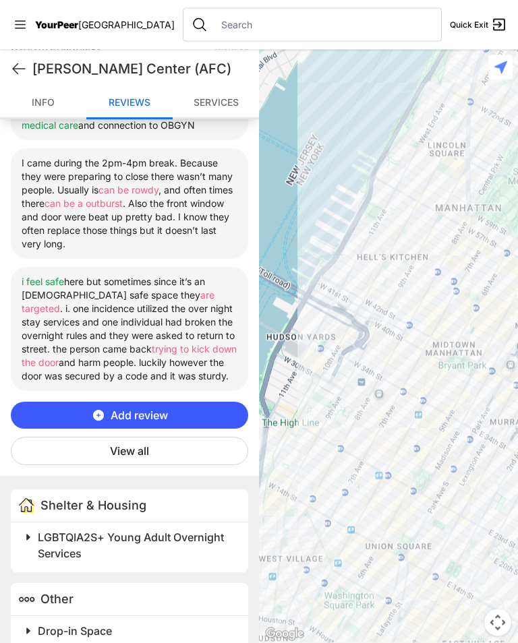
scroll to position [21, 0]
click at [33, 528] on span at bounding box center [197, 537] width 356 height 19
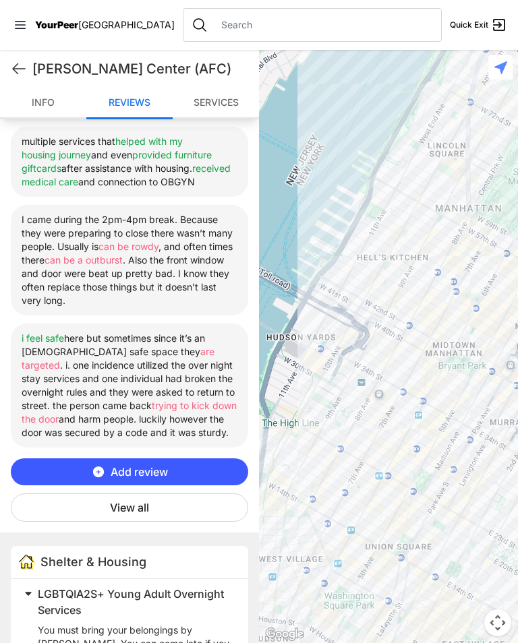
scroll to position [527, 0]
click at [189, 458] on button "Add review" at bounding box center [129, 471] width 237 height 27
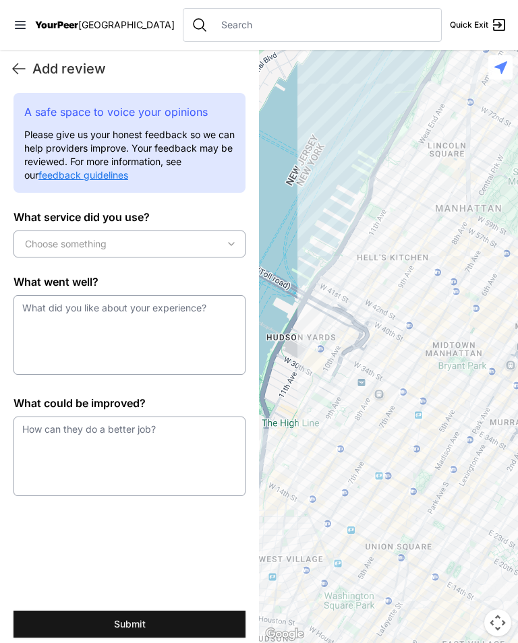
scroll to position [0, 0]
click at [222, 237] on div "Choose something" at bounding box center [129, 243] width 225 height 13
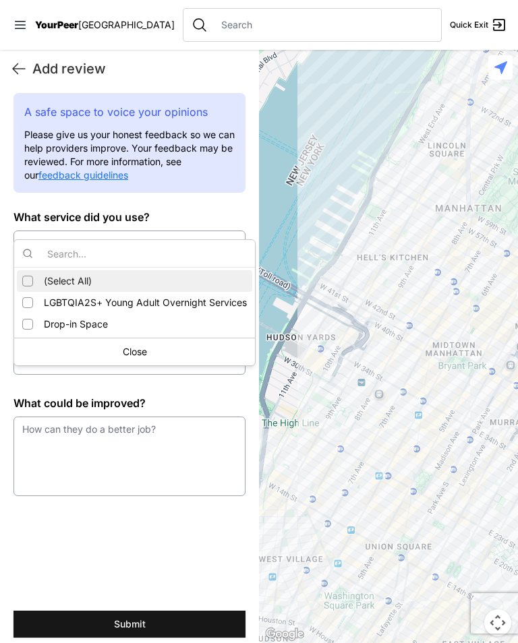
click at [223, 303] on span "LGBTQIA2S+ Young Adult Overnight Services" at bounding box center [145, 302] width 203 height 13
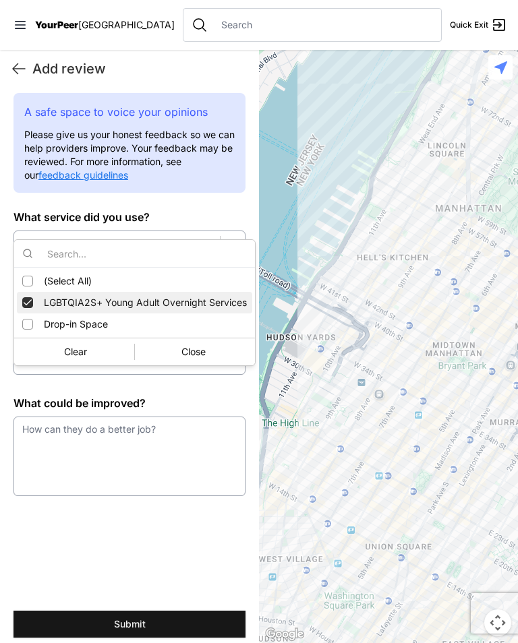
click at [213, 395] on label "What could be improved?" at bounding box center [129, 403] width 232 height 16
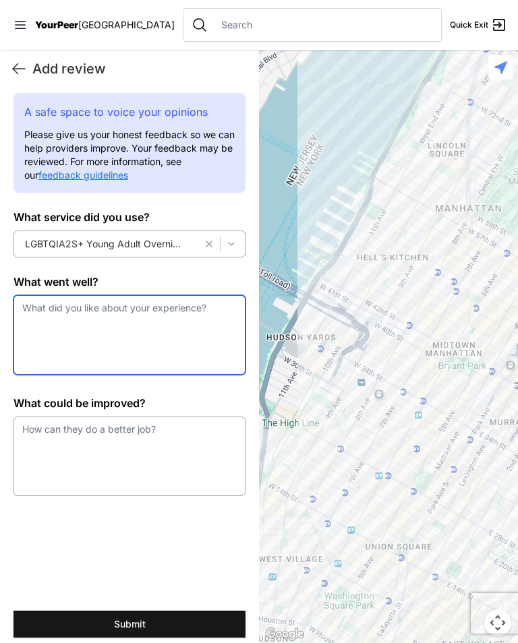
click at [162, 321] on textarea at bounding box center [129, 335] width 232 height 80
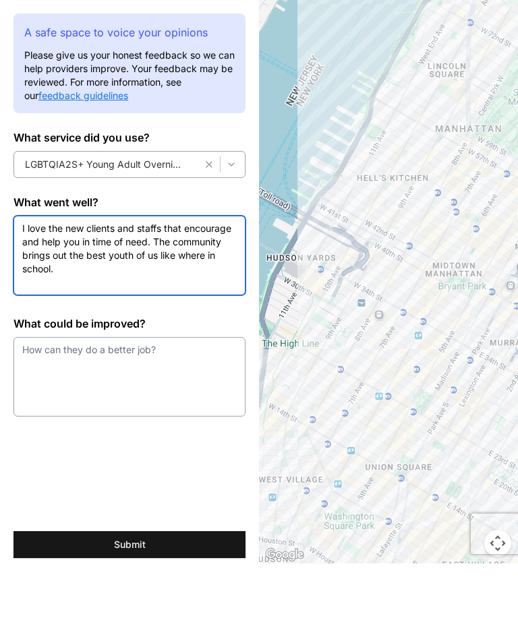
type textarea "I love the new clients and staffs that encourage and help you in time of need. …"
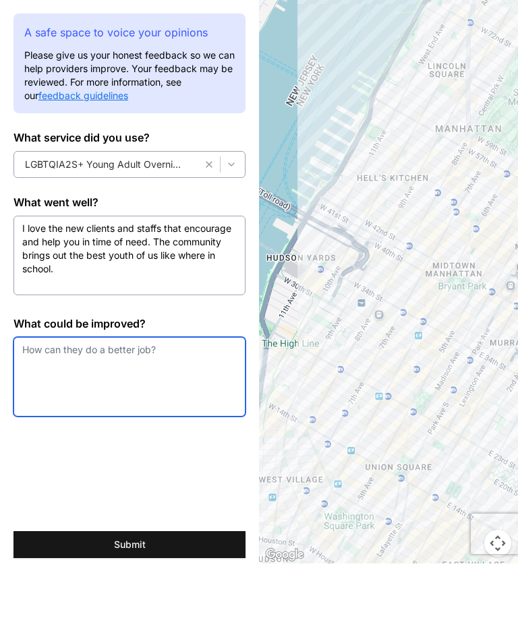
click at [148, 416] on textarea at bounding box center [129, 456] width 232 height 80
click at [160, 416] on textarea at bounding box center [129, 456] width 232 height 80
type textarea "The"
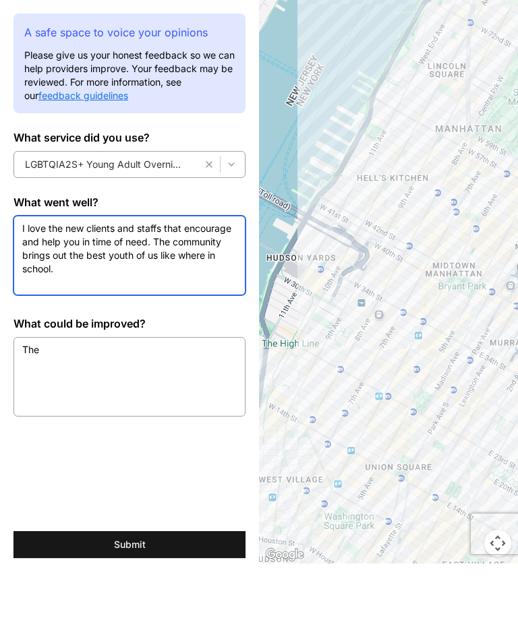
click at [64, 295] on textarea "I love the new clients and staffs that encourage and help you in time of need. …" at bounding box center [129, 335] width 232 height 80
click at [226, 295] on textarea "I love the new clients and staffs that encourage and help you in time of need. …" at bounding box center [129, 335] width 232 height 80
type textarea "I love the new clients and staffs that encourage and help you in time of need. …"
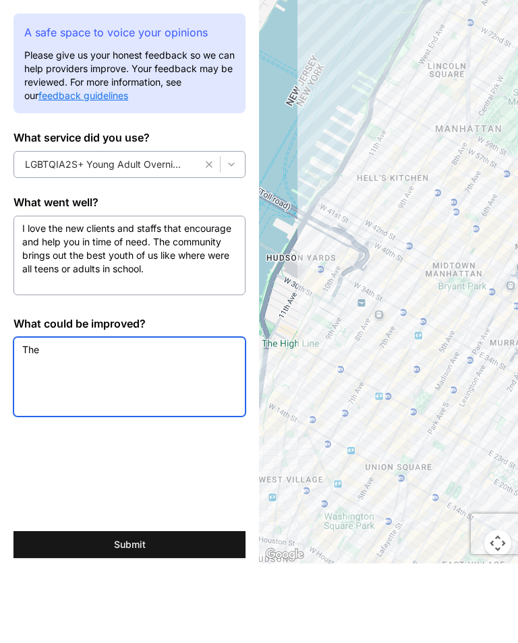
click at [82, 416] on textarea "The" at bounding box center [129, 456] width 232 height 80
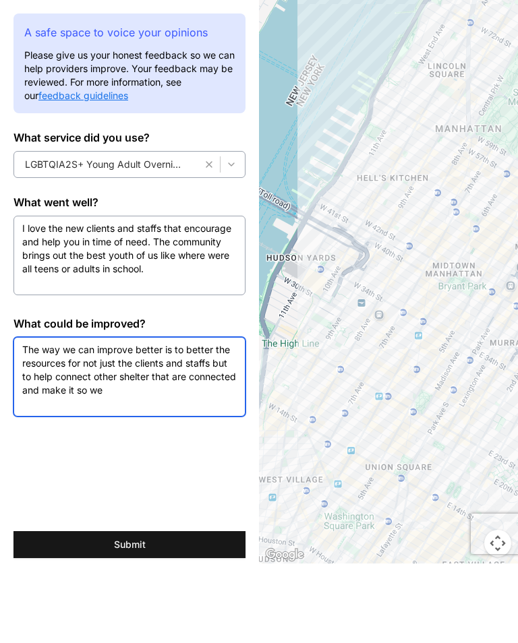
click at [220, 416] on textarea "The way we can improve better is to better the resources for not just the clien…" at bounding box center [129, 456] width 232 height 80
click at [209, 416] on textarea "The way we can improve better is to better the resources for not just the clien…" at bounding box center [129, 456] width 232 height 80
click at [215, 416] on textarea "The way we can improve better is to better the resources for not just the clien…" at bounding box center [129, 456] width 232 height 80
click at [214, 416] on textarea "The way we can improve better is to better the resources for not just the clien…" at bounding box center [129, 456] width 232 height 80
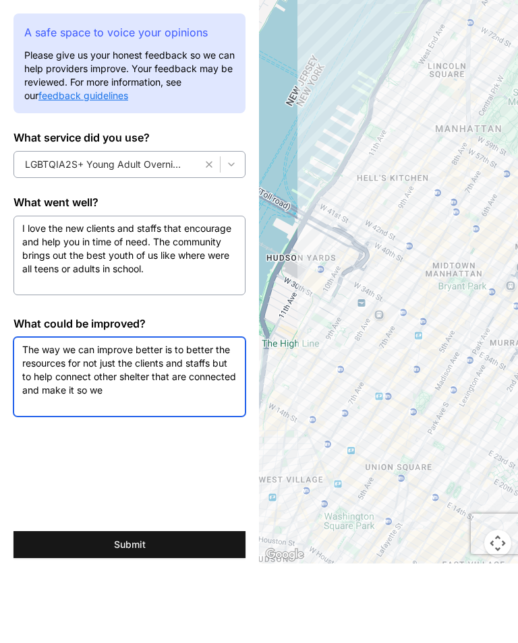
click at [227, 416] on textarea "The way we can improve better is to better the resources for not just the clien…" at bounding box center [129, 456] width 232 height 80
click at [226, 416] on textarea "The way we can improve better is to better the resources for not just the clien…" at bounding box center [129, 456] width 232 height 80
click at [102, 416] on textarea "The way we can improve better is to better the resources for not just the clien…" at bounding box center [129, 456] width 232 height 80
click at [123, 416] on textarea "The way we can improve better is to better the resources for not just the clien…" at bounding box center [129, 456] width 232 height 80
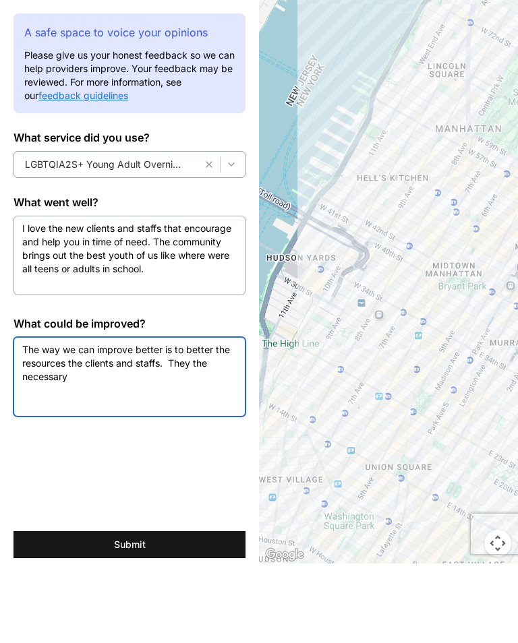
click at [166, 416] on textarea "The way we can improve better is to better the resources the clients and staffs…" at bounding box center [129, 456] width 232 height 80
click at [128, 416] on textarea "The way we can improve better is to better the resources the clients and staffs…" at bounding box center [129, 456] width 232 height 80
click at [55, 416] on textarea "The way we can improve better is to better the resources more for the clients t…" at bounding box center [129, 456] width 232 height 80
click at [75, 416] on textarea "The way we can improve better is to better the resources more for the clients t…" at bounding box center [129, 456] width 232 height 80
click at [86, 416] on textarea "The way we can improve better is to better the resources more for the clients t…" at bounding box center [129, 456] width 232 height 80
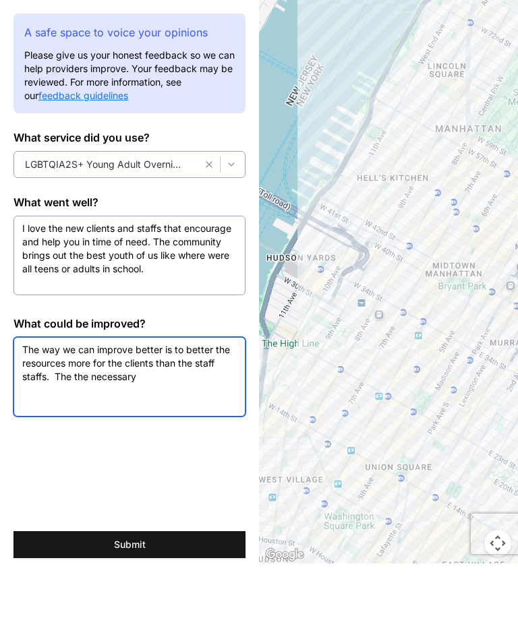
click at [83, 416] on textarea "The way we can improve better is to better the resources more for the clients t…" at bounding box center [129, 456] width 232 height 80
click at [53, 416] on textarea "The way we can improve better is to better the resources more for the clients t…" at bounding box center [129, 456] width 232 height 80
click at [73, 416] on textarea "The way we can improve better is to better the resources more for the clients t…" at bounding box center [129, 456] width 232 height 80
click at [152, 416] on textarea "The way we can improve better is to better the resources more for the clients t…" at bounding box center [129, 456] width 232 height 80
click at [128, 416] on textarea "The way we can improve better is to better the resources more for the clients" at bounding box center [129, 456] width 232 height 80
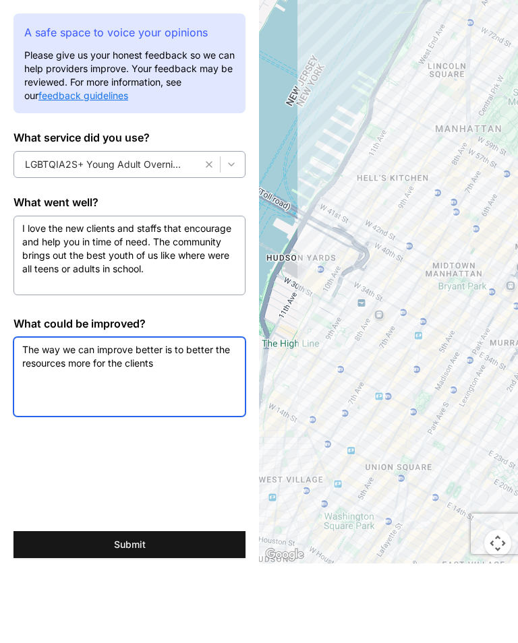
click at [179, 416] on textarea "The way we can improve better is to better the resources more for the clients" at bounding box center [129, 456] width 232 height 80
type textarea "The way we can improve better is to better the resources more for the clients w…"
click at [178, 416] on textarea "The way we can improve better is to better the resources more for the clients w…" at bounding box center [129, 456] width 232 height 80
click at [29, 416] on textarea "The way we can improve better is to better the resources more for the clients w…" at bounding box center [129, 456] width 232 height 80
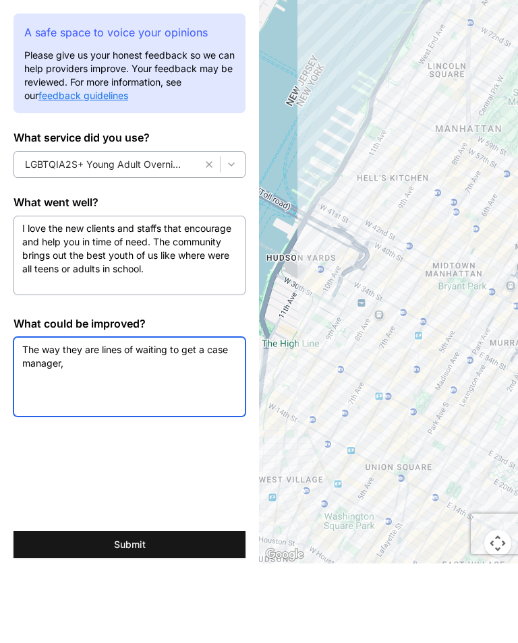
click at [98, 416] on textarea "The way they are lines of waiting to get a case manager," at bounding box center [129, 456] width 232 height 80
click at [220, 416] on textarea "The lines of waiting to get a case manager," at bounding box center [129, 456] width 232 height 80
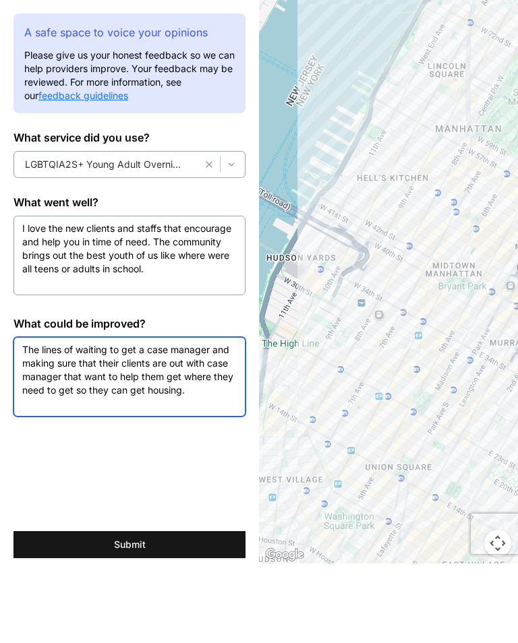
type textarea "The lines of waiting to get a case manager and making sure that their clients a…"
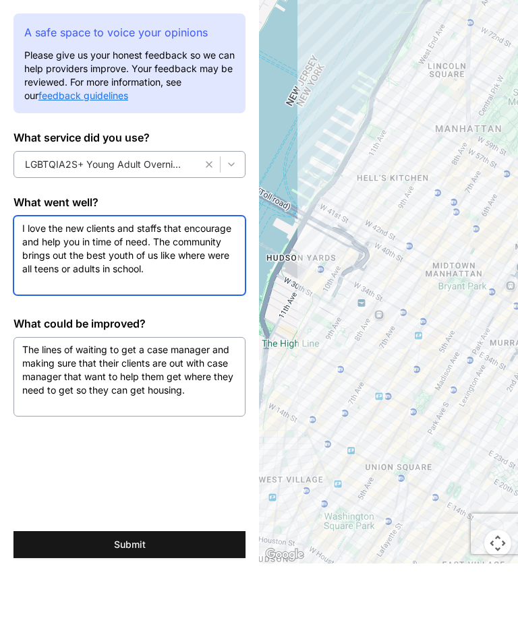
click at [230, 295] on textarea "I love the new clients and staffs that encourage and help you in time of need. …" at bounding box center [129, 335] width 232 height 80
click at [202, 295] on textarea "I love the new clients and staffs that encourage and help you in time of need. …" at bounding box center [129, 335] width 232 height 80
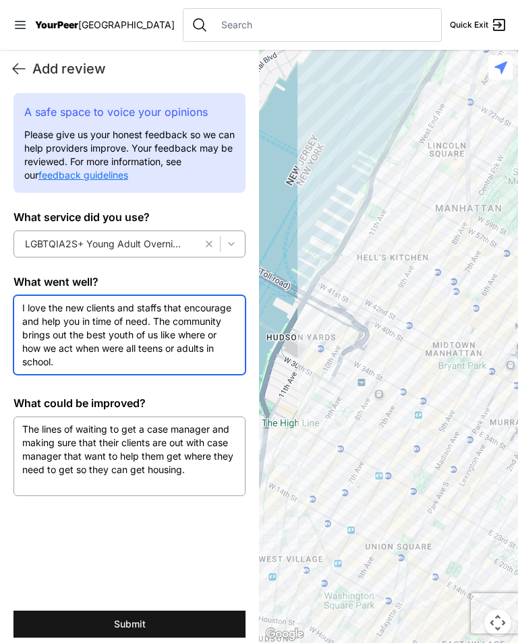
scroll to position [21, 0]
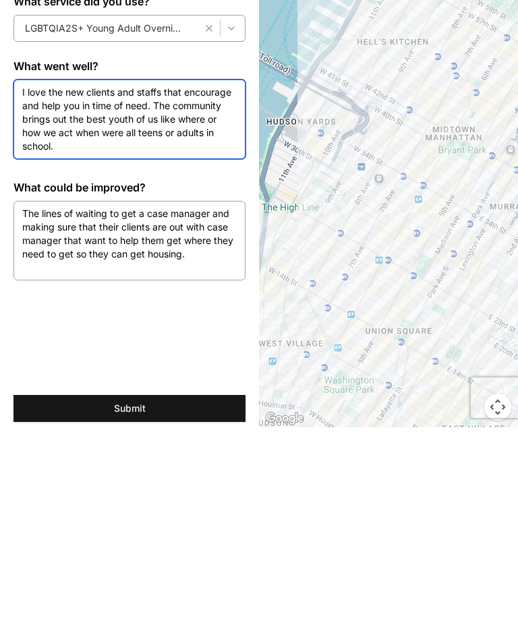
type textarea "I love the new clients and staffs that encourage and help you in time of need. …"
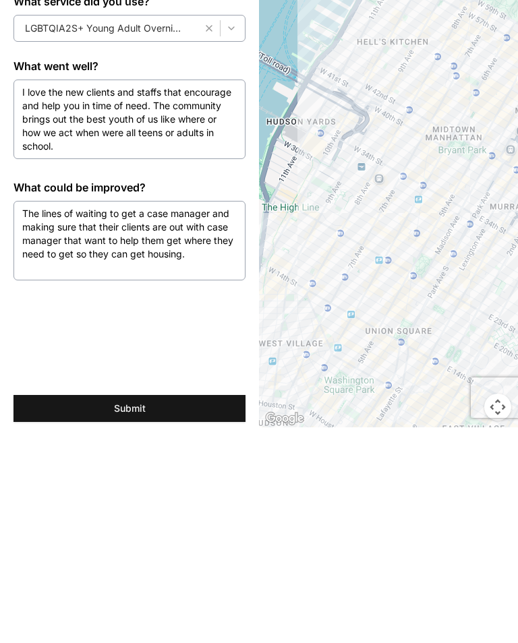
click at [135, 611] on button "Submit" at bounding box center [129, 624] width 232 height 27
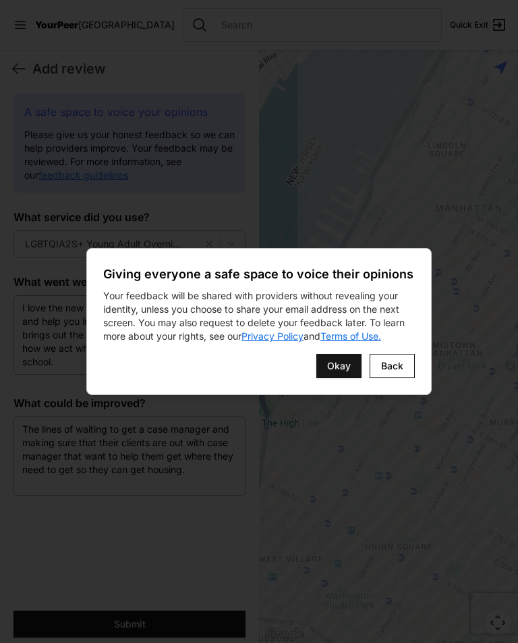
click at [348, 354] on button "Okay" at bounding box center [338, 366] width 45 height 24
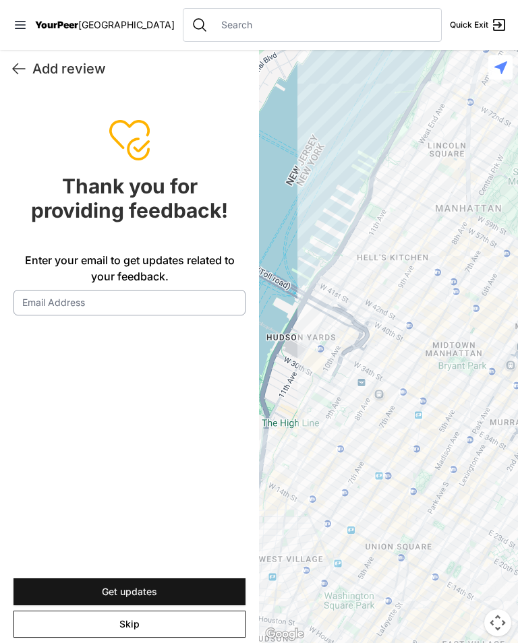
click at [0, 466] on html "View map Close panel YourPeer [GEOGRAPHIC_DATA] Quick Exit Single Adult Familie…" at bounding box center [259, 321] width 518 height 643
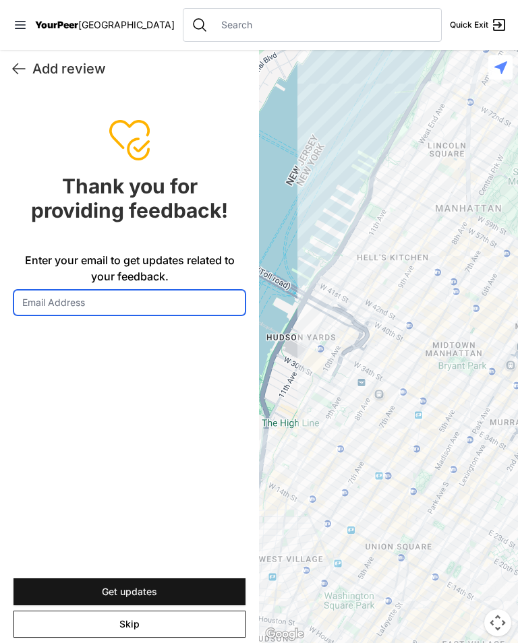
click at [129, 290] on input "Enter your email to get updates related to your feedback." at bounding box center [129, 303] width 232 height 26
type input "A"
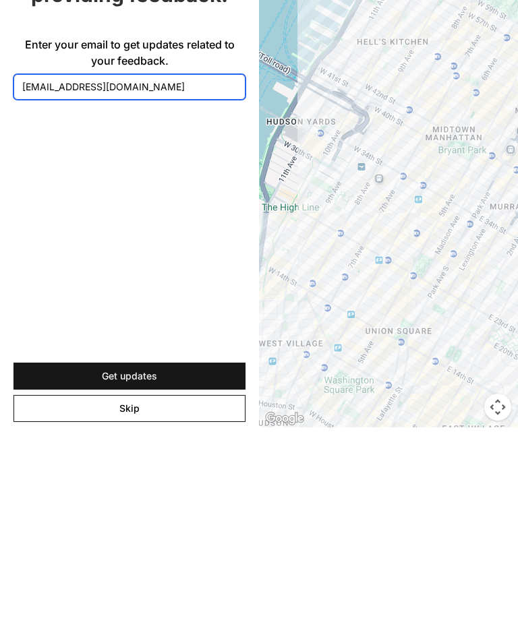
type input "[EMAIL_ADDRESS][DOMAIN_NAME]"
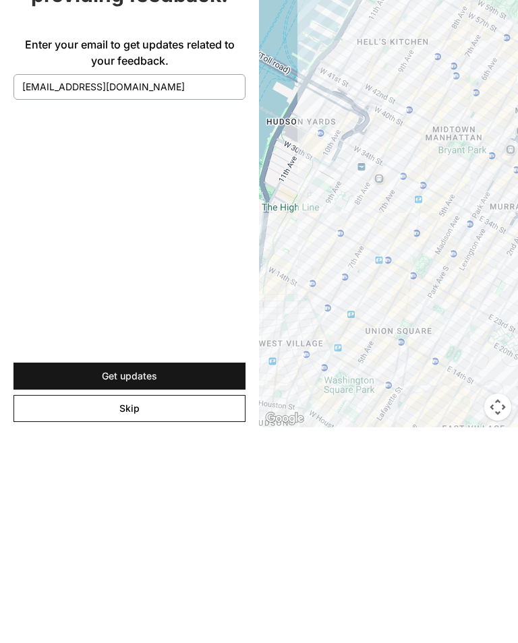
click at [206, 578] on button "Get updates" at bounding box center [129, 591] width 232 height 27
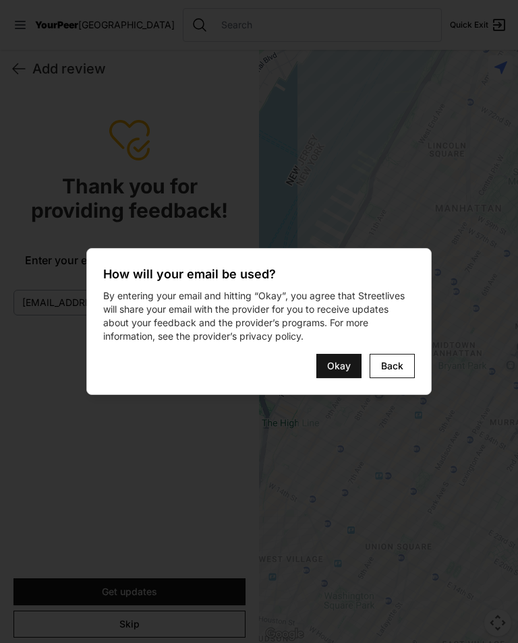
click at [350, 351] on div "How will your email be used? By entering your email and hitting “Okay”, you agr…" at bounding box center [258, 321] width 345 height 147
click at [350, 350] on div "How will your email be used? By entering your email and hitting “Okay”, you agr…" at bounding box center [258, 321] width 345 height 147
click at [339, 362] on span "Okay" at bounding box center [339, 365] width 24 height 13
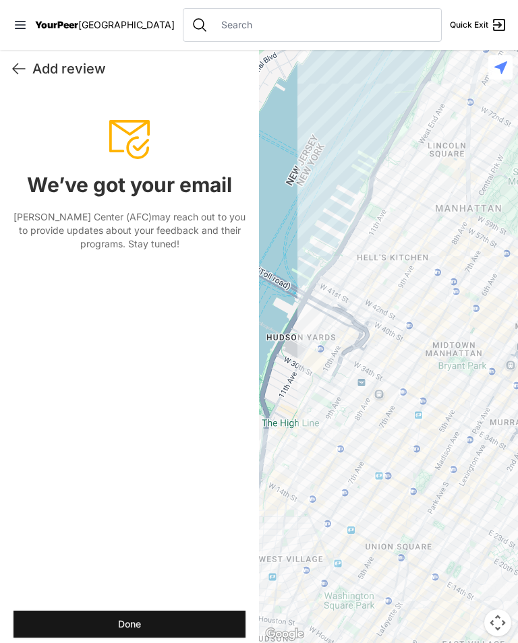
click at [96, 620] on button "Done" at bounding box center [129, 624] width 232 height 27
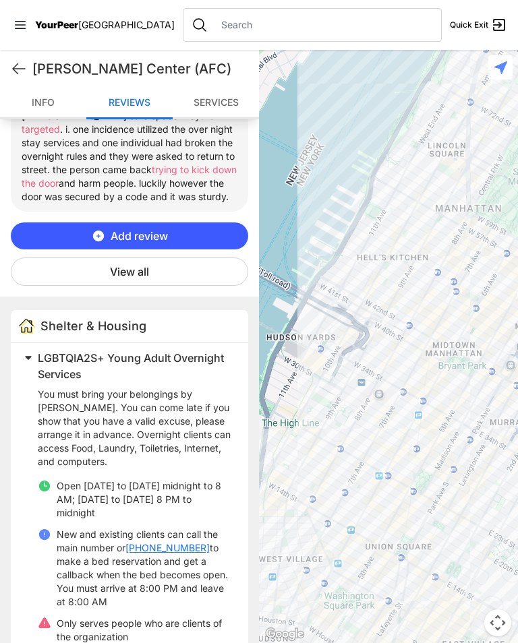
scroll to position [767, 0]
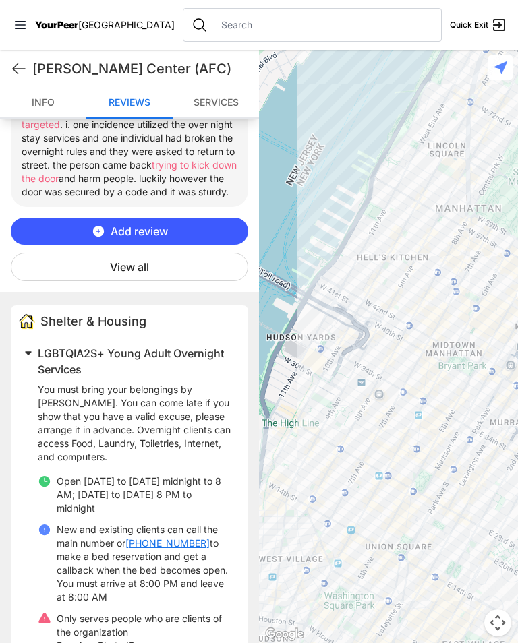
click at [139, 253] on button "View all" at bounding box center [129, 267] width 237 height 28
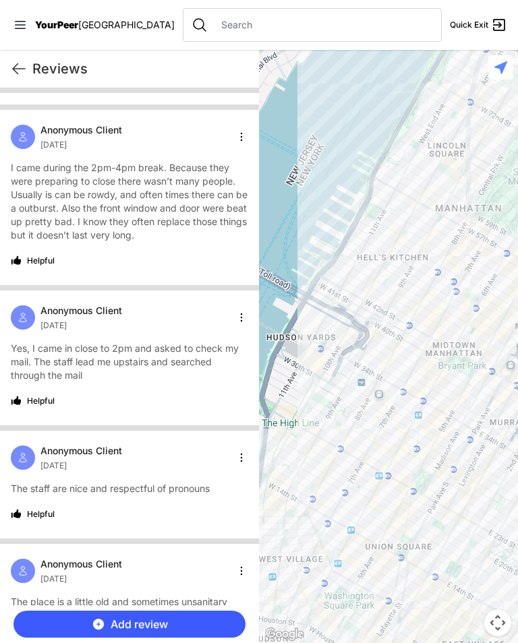
scroll to position [6818, 0]
